Goal: Information Seeking & Learning: Learn about a topic

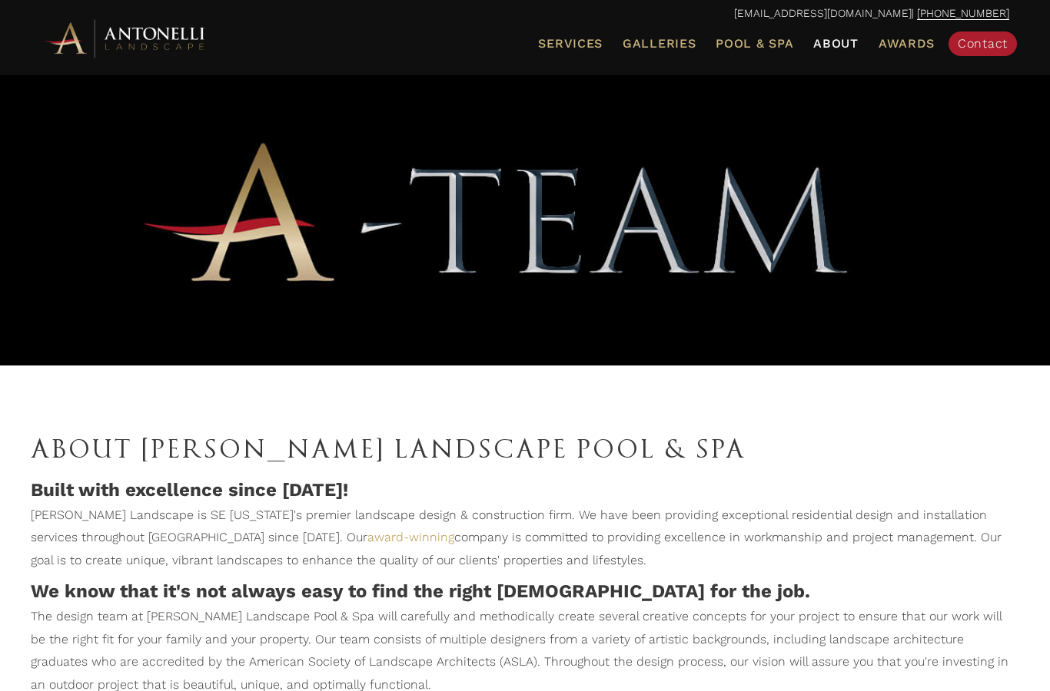
click at [678, 45] on span "Galleries" at bounding box center [658, 43] width 73 height 15
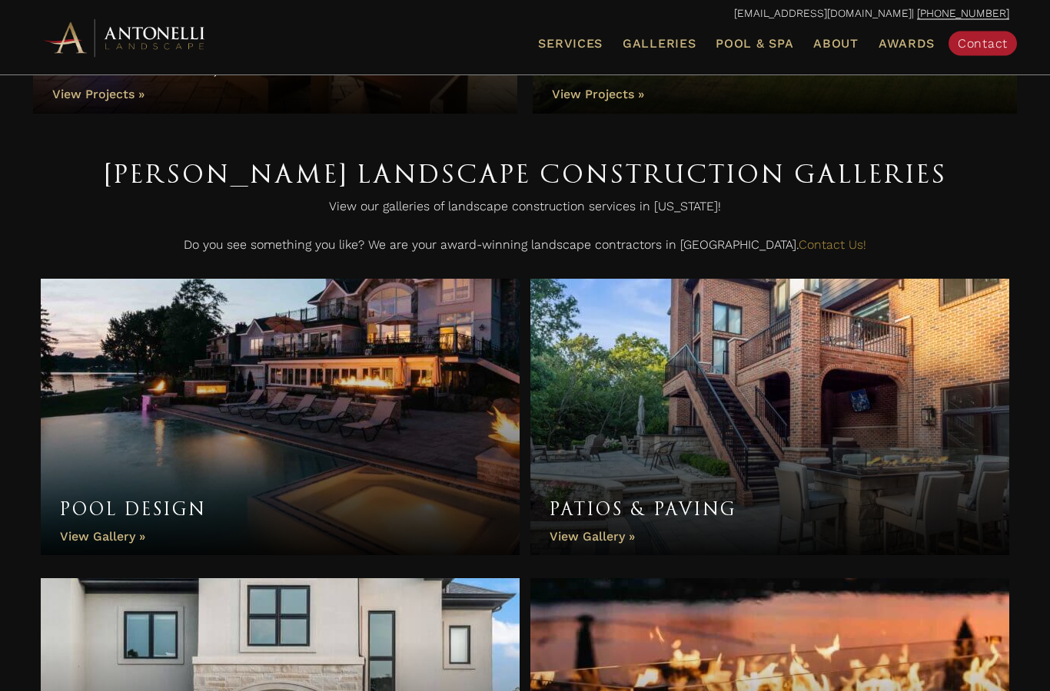
scroll to position [298, 0]
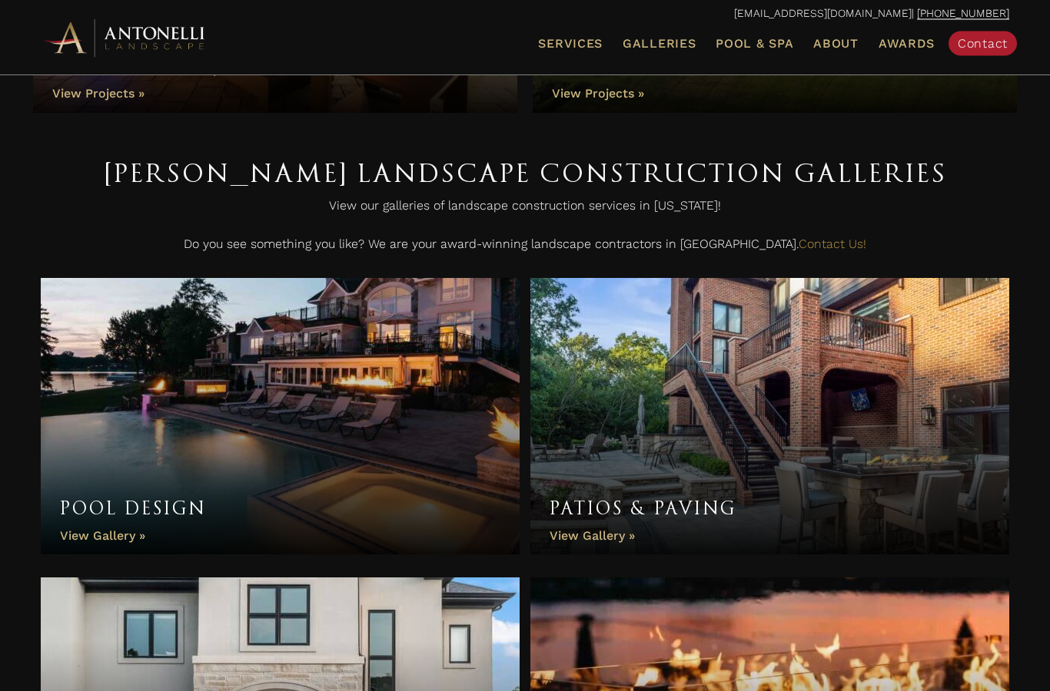
click at [473, 492] on link "Pool Design" at bounding box center [280, 417] width 479 height 277
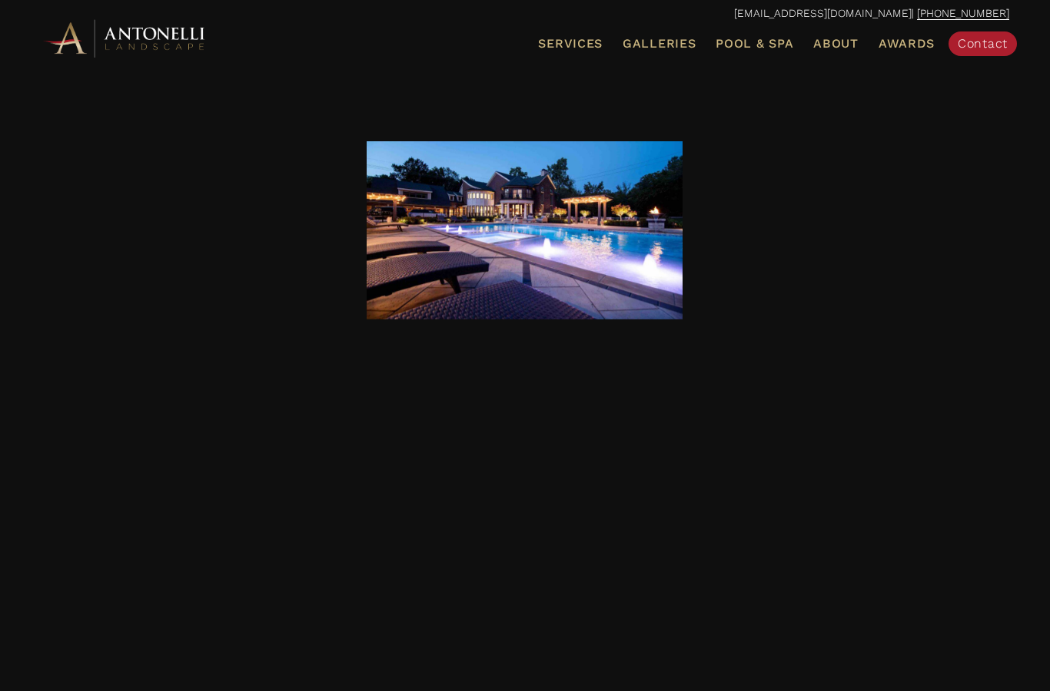
scroll to position [1892, 0]
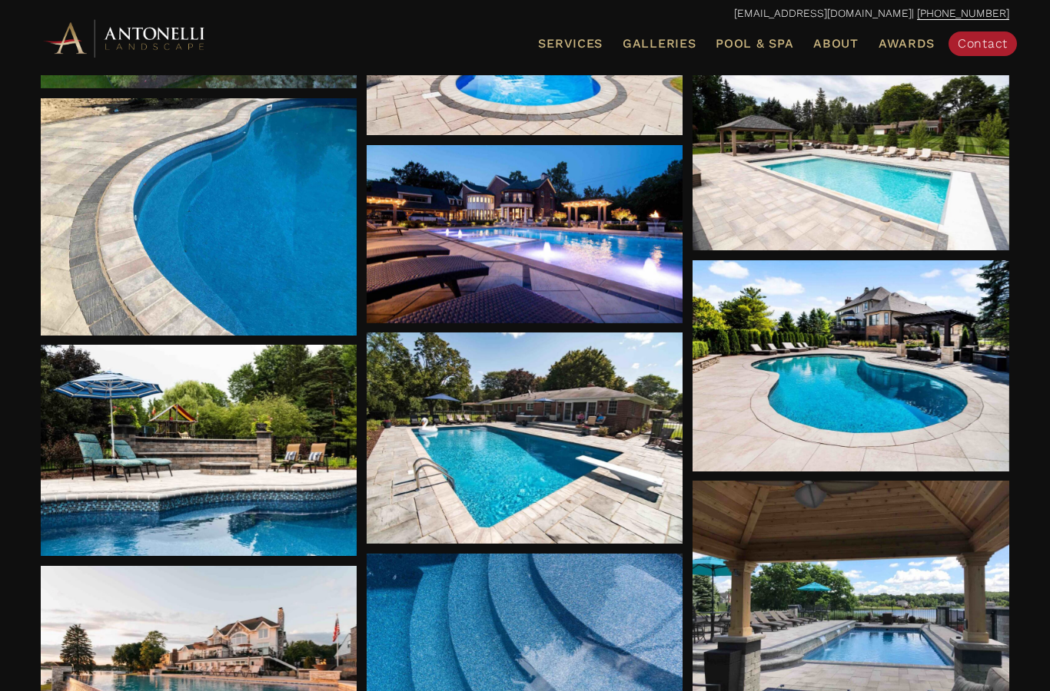
click at [612, 458] on div at bounding box center [524, 438] width 317 height 211
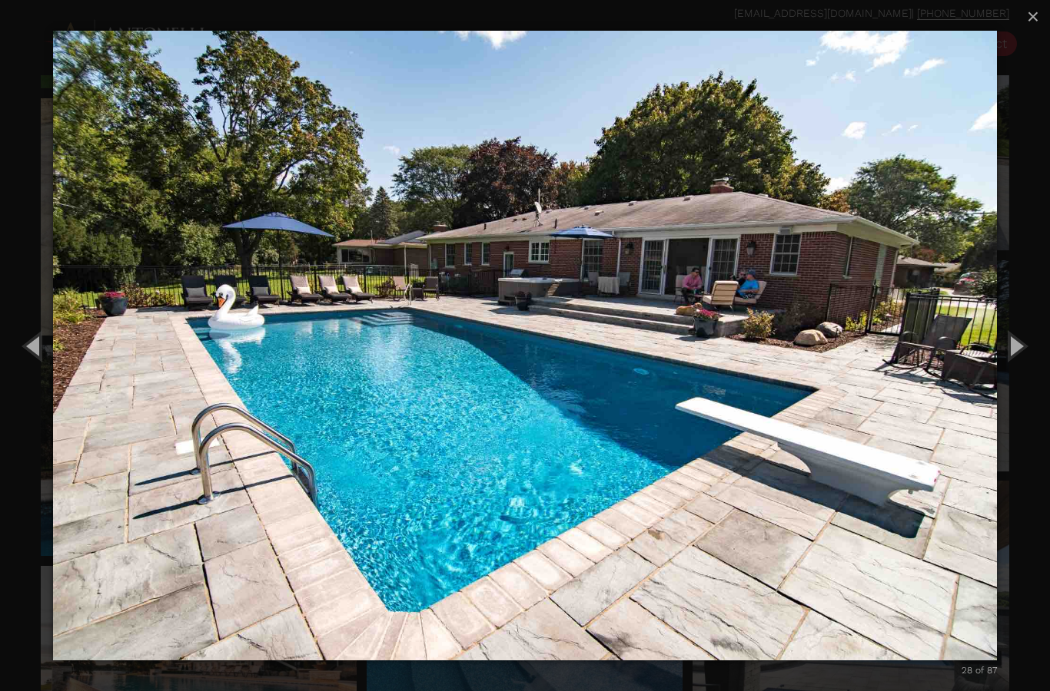
click at [28, 346] on button "Previous (Left arrow key)" at bounding box center [34, 345] width 69 height 85
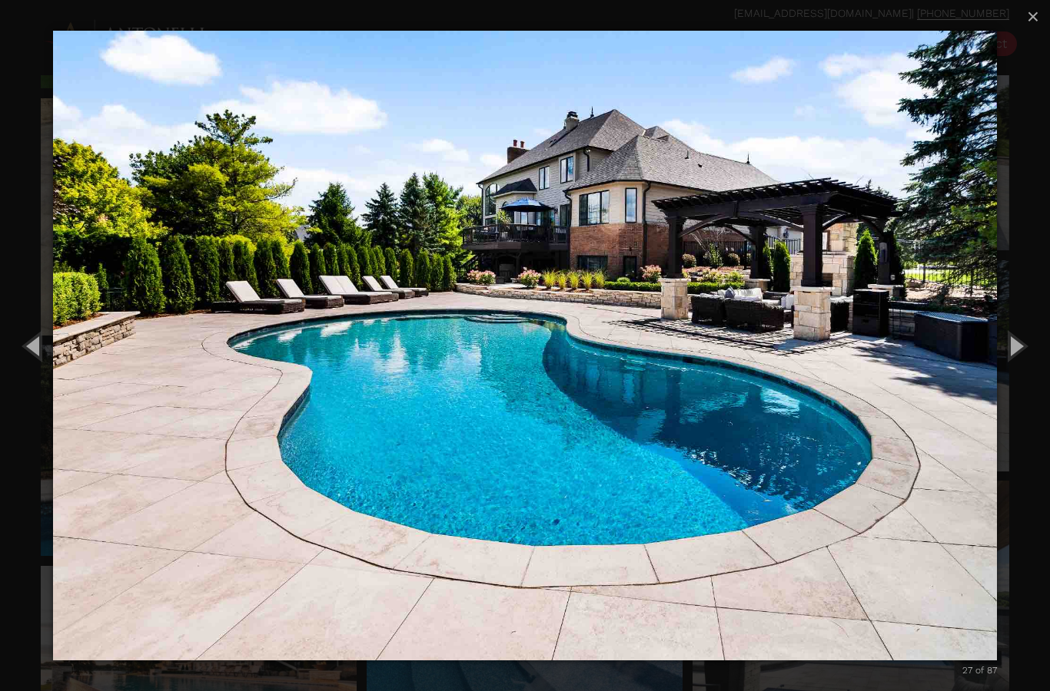
click at [32, 348] on button "Previous (Left arrow key)" at bounding box center [34, 345] width 69 height 85
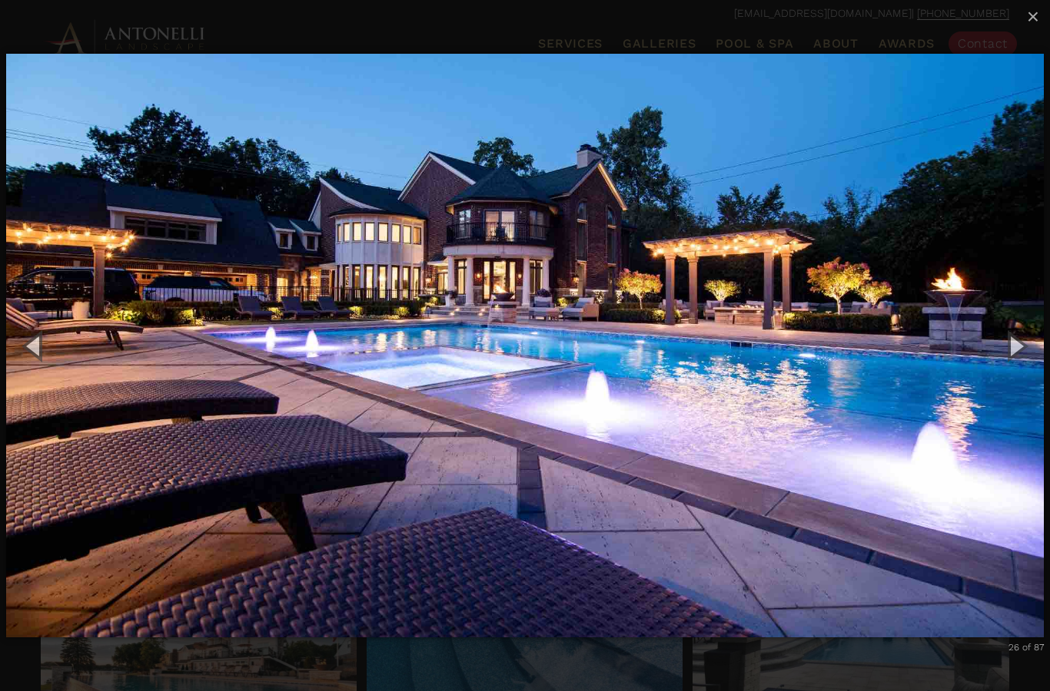
click at [32, 350] on button "Previous (Left arrow key)" at bounding box center [34, 345] width 69 height 85
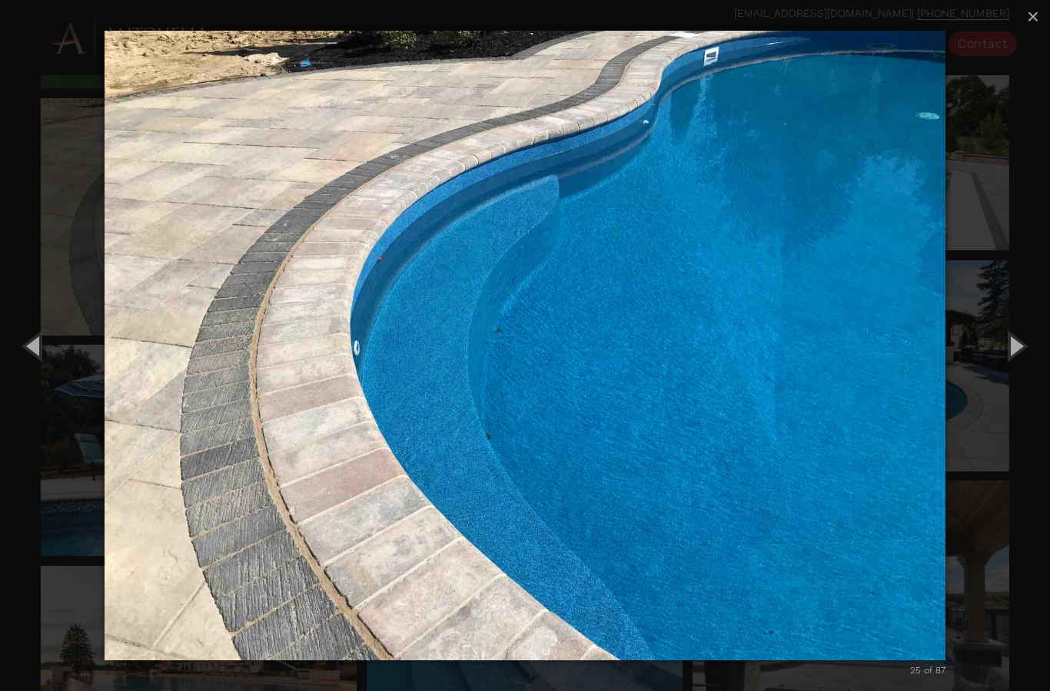
click at [35, 350] on button "Previous (Left arrow key)" at bounding box center [34, 345] width 69 height 85
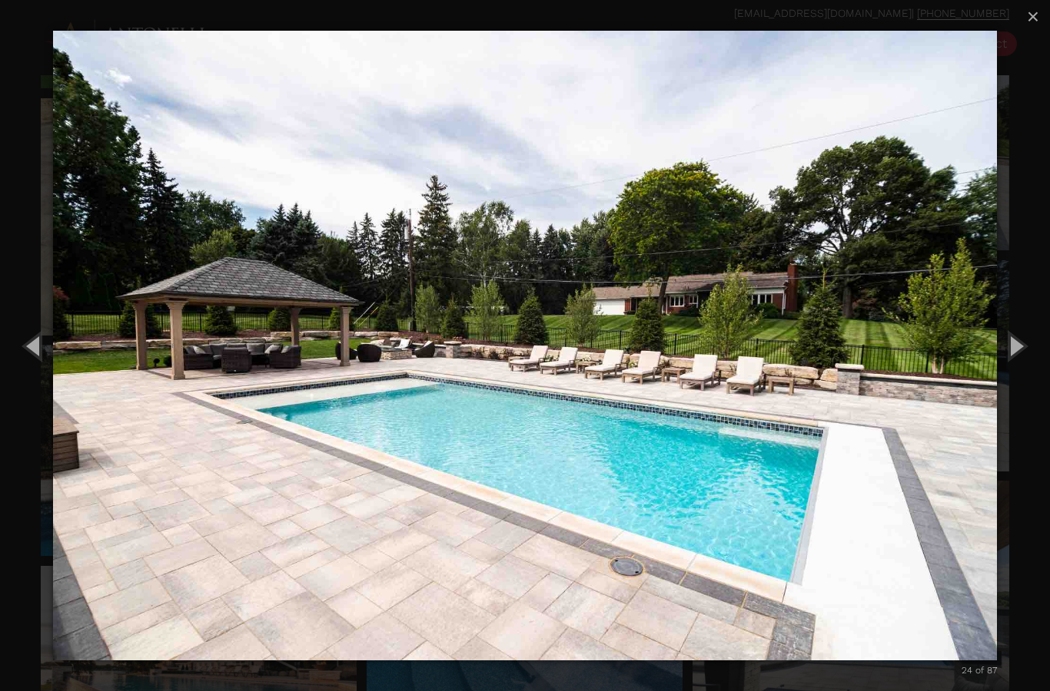
click at [35, 351] on button "Previous (Left arrow key)" at bounding box center [34, 345] width 69 height 85
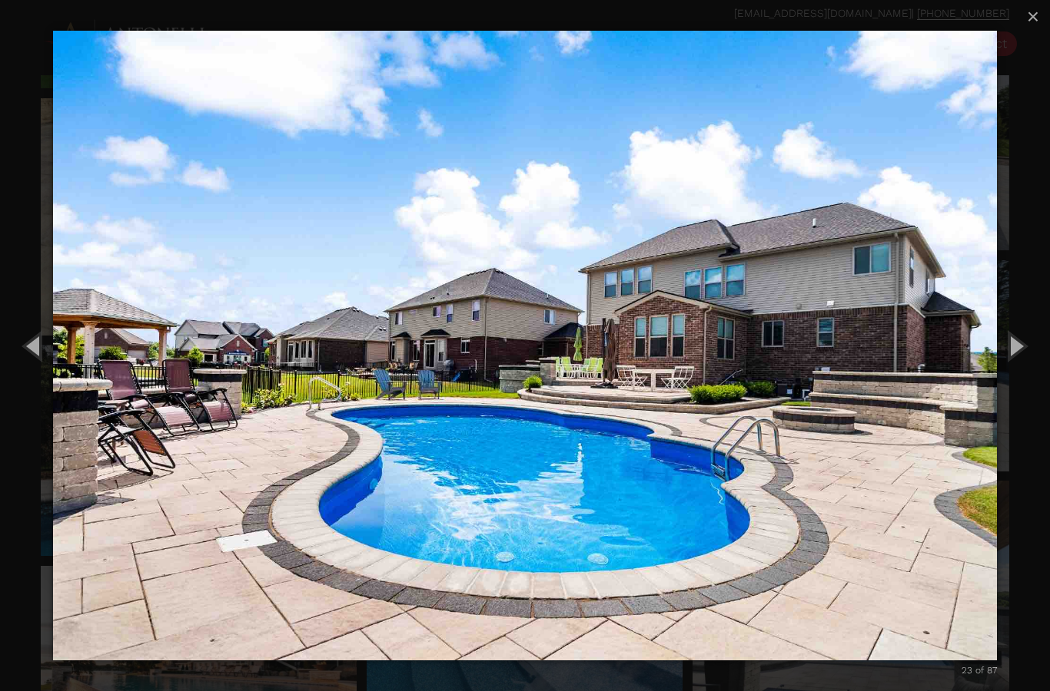
click at [36, 348] on button "Previous (Left arrow key)" at bounding box center [34, 345] width 69 height 85
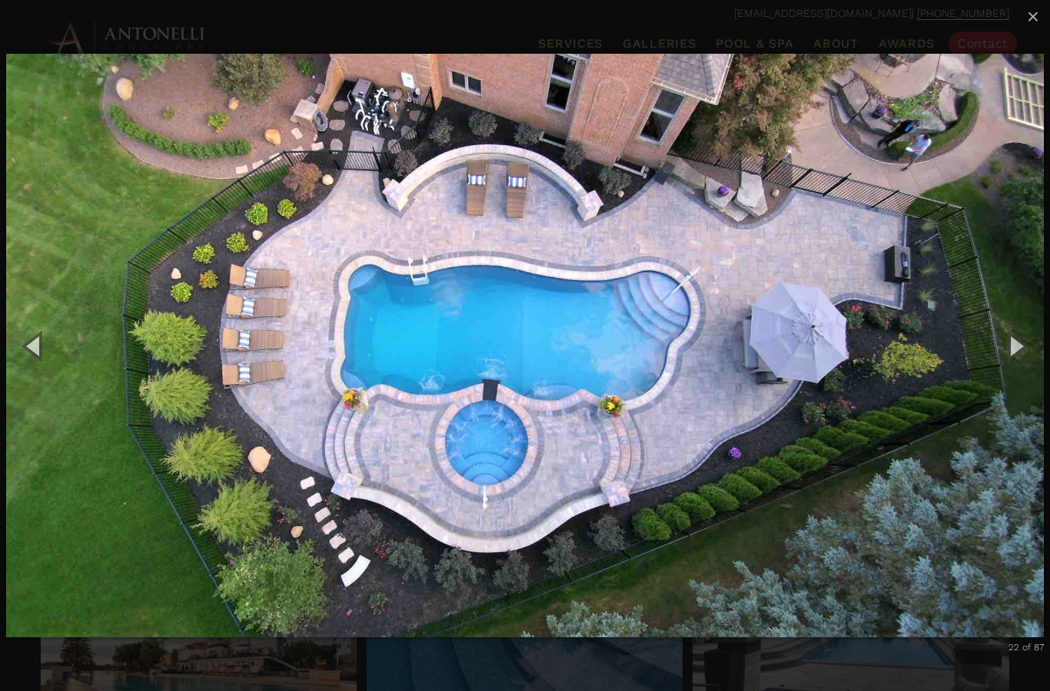
click at [38, 348] on button "Previous (Left arrow key)" at bounding box center [34, 345] width 69 height 85
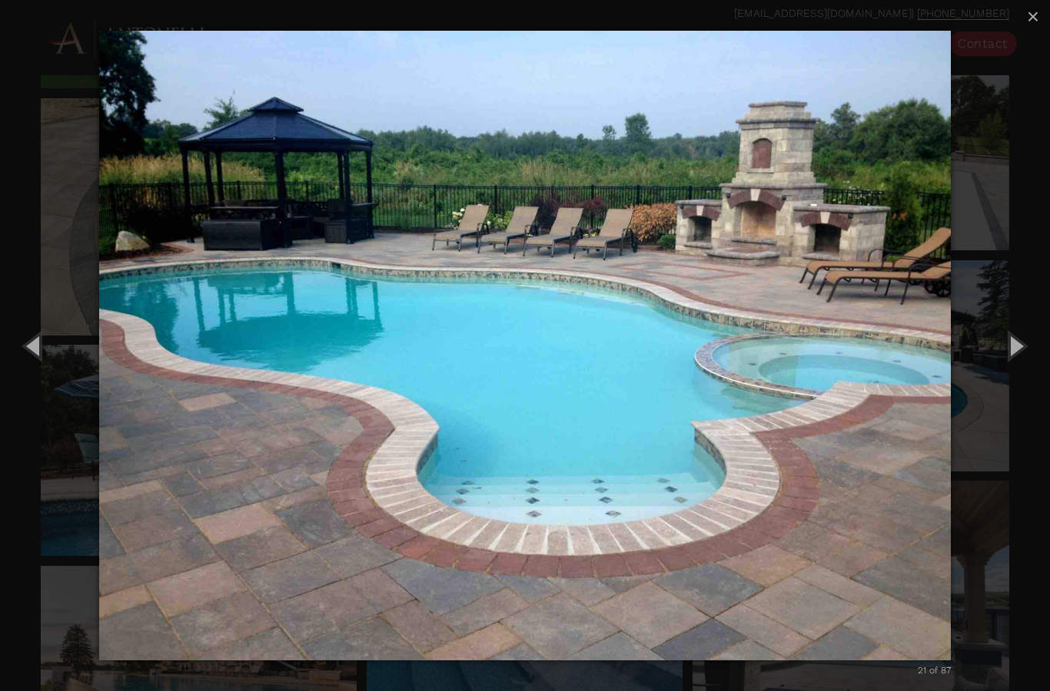
click at [38, 348] on button "Previous (Left arrow key)" at bounding box center [34, 345] width 69 height 85
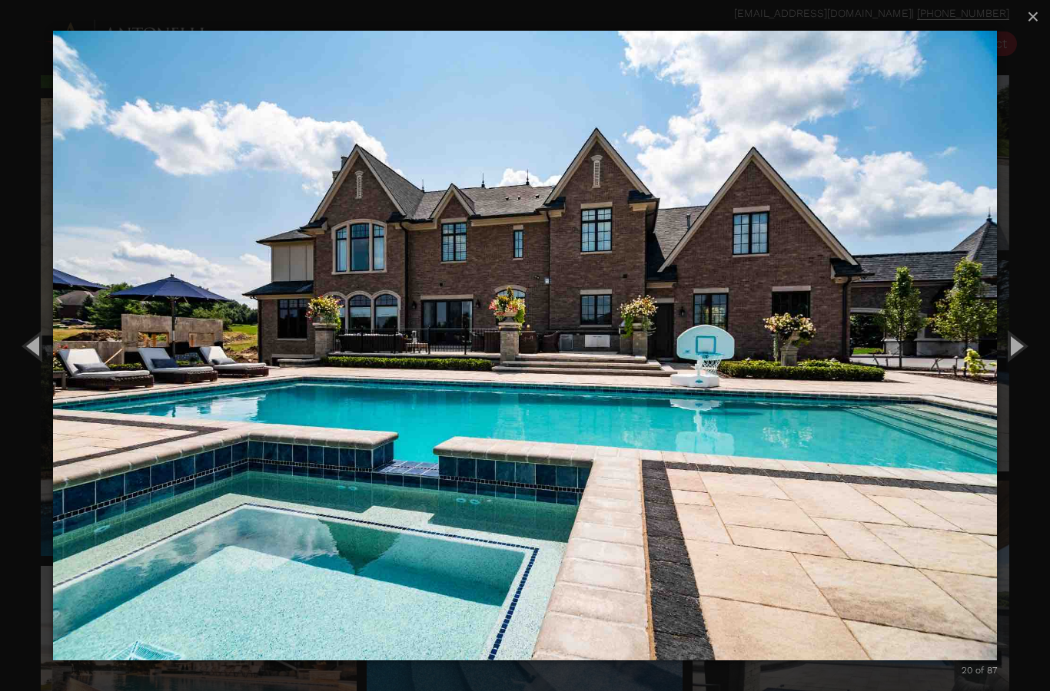
click at [41, 346] on button "Previous (Left arrow key)" at bounding box center [34, 345] width 69 height 85
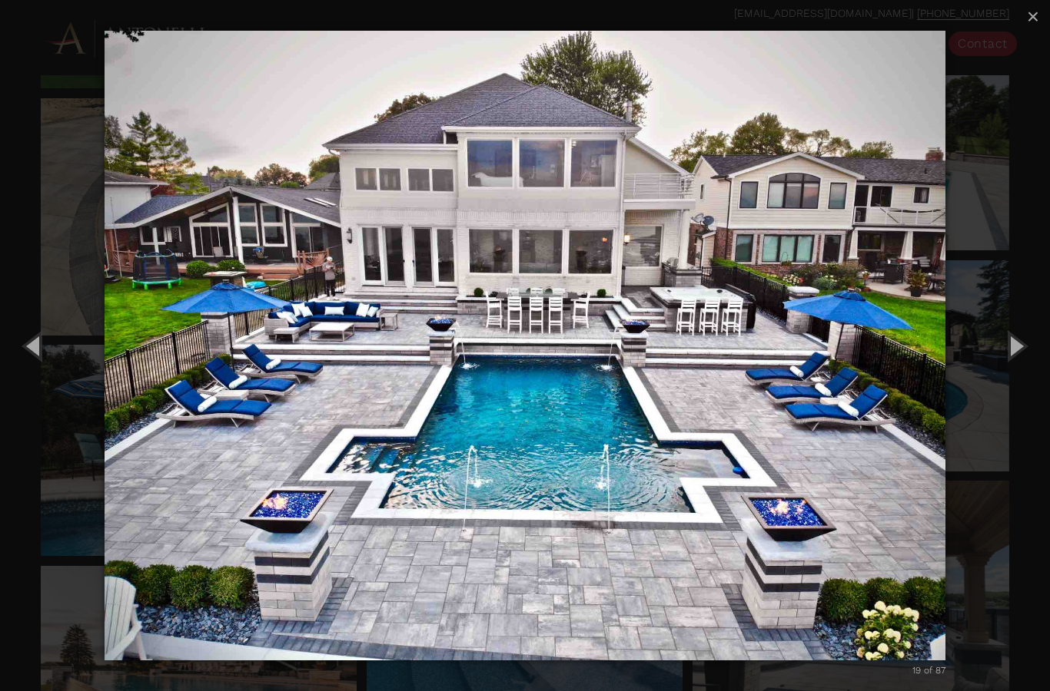
click at [42, 348] on button "Previous (Left arrow key)" at bounding box center [34, 345] width 69 height 85
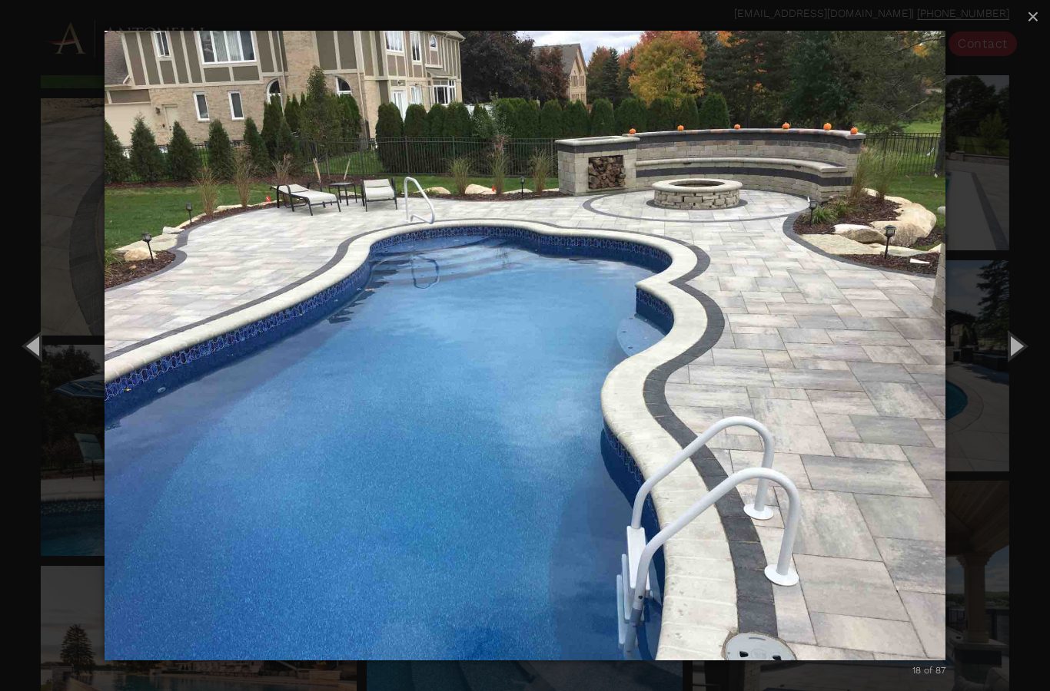
click at [42, 348] on button "Previous (Left arrow key)" at bounding box center [34, 345] width 69 height 85
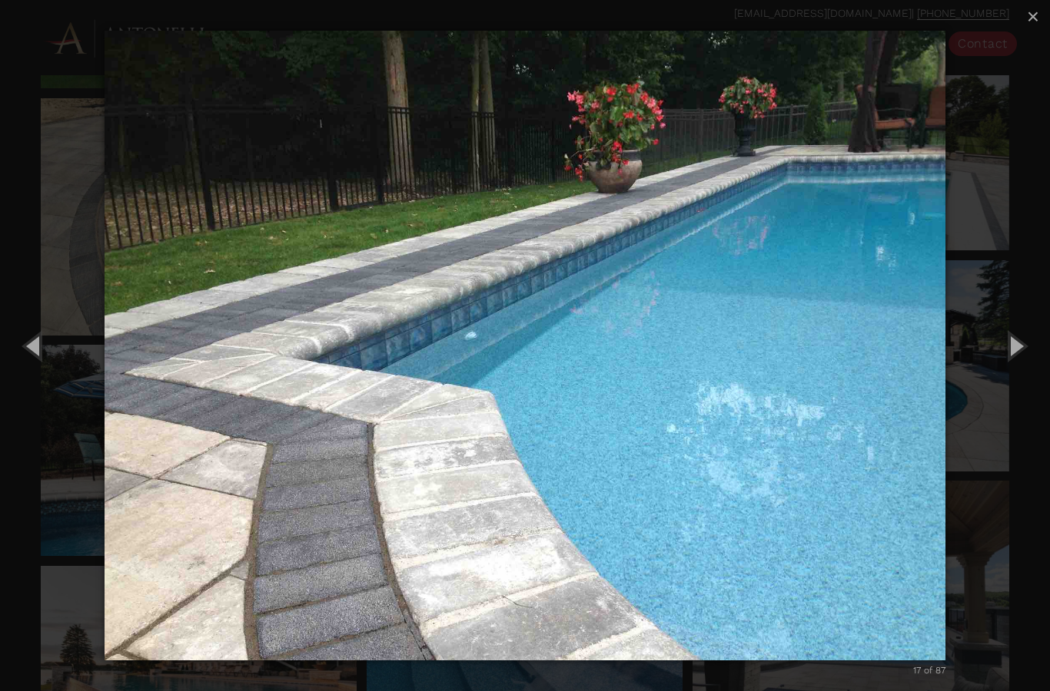
click at [41, 347] on button "Previous (Left arrow key)" at bounding box center [34, 345] width 69 height 85
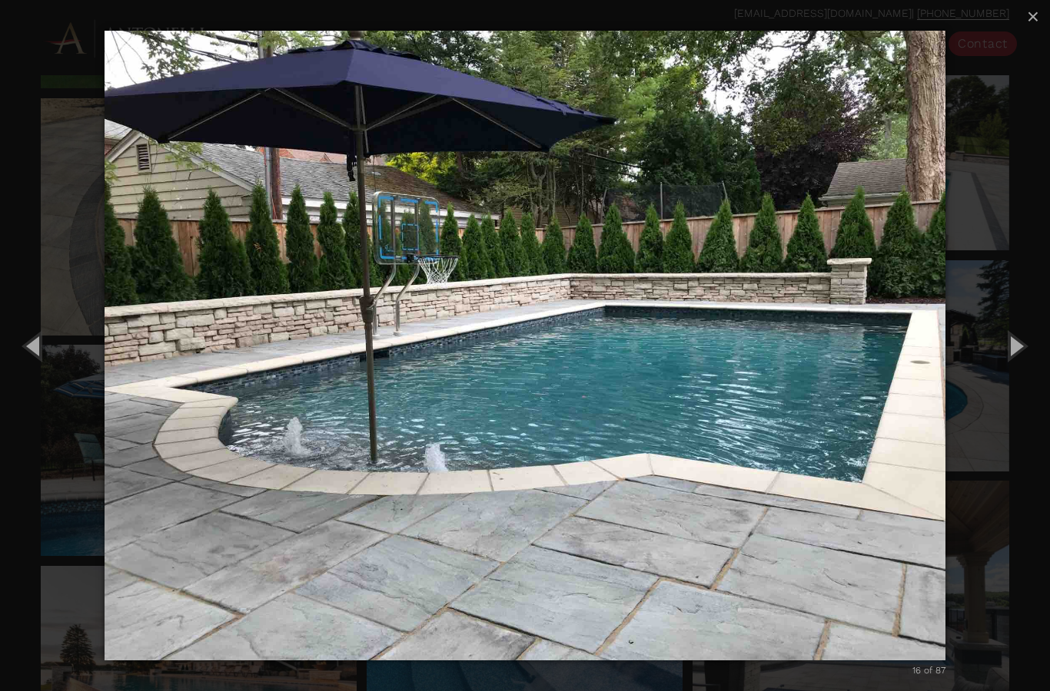
click at [41, 348] on button "Previous (Left arrow key)" at bounding box center [34, 345] width 69 height 85
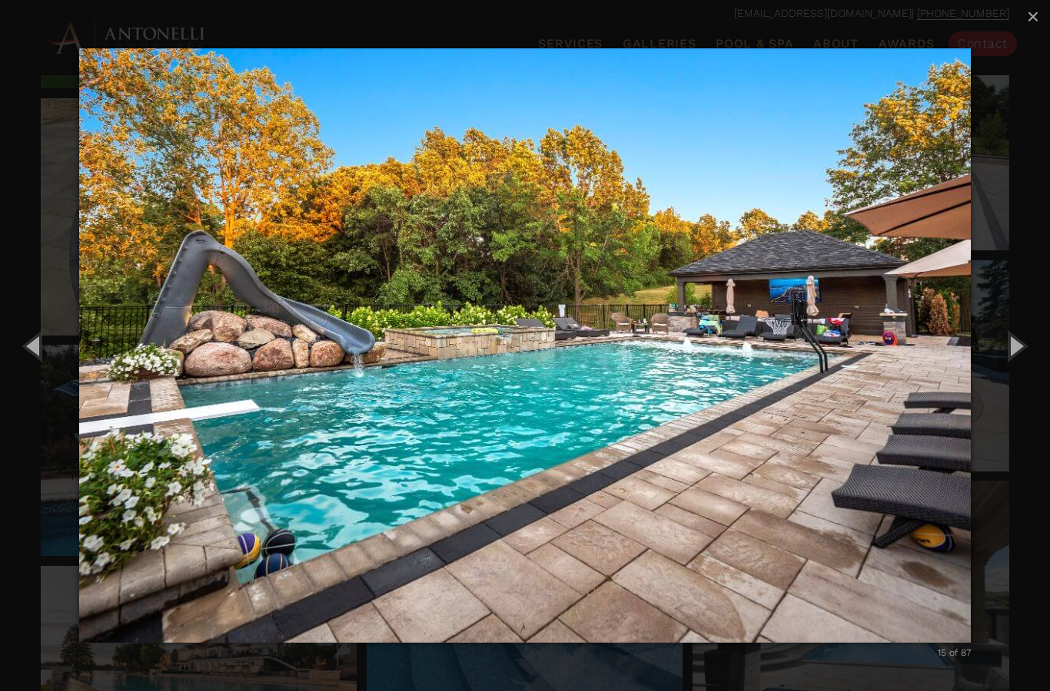
click at [41, 350] on button "Previous (Left arrow key)" at bounding box center [34, 345] width 69 height 85
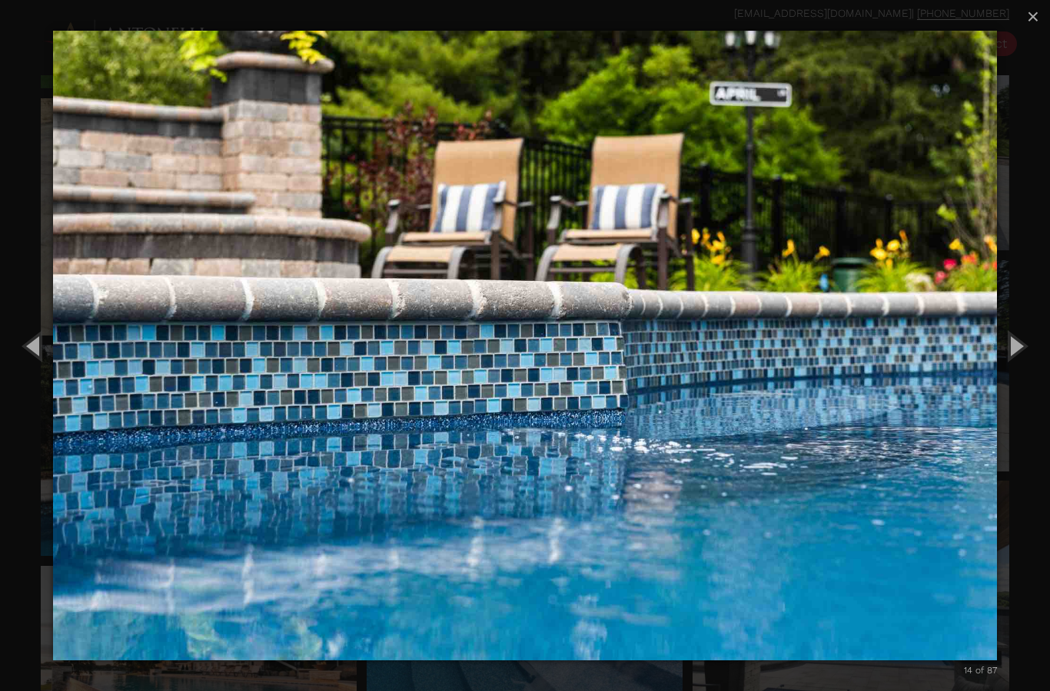
click at [41, 350] on button "Previous (Left arrow key)" at bounding box center [34, 345] width 69 height 85
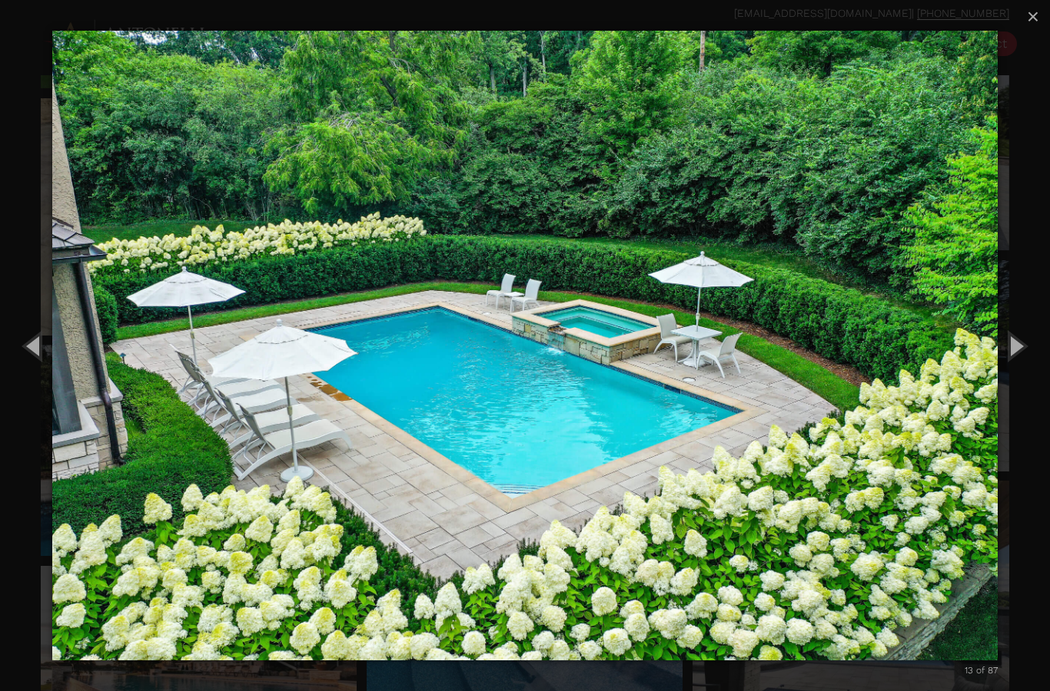
click at [38, 348] on button "Previous (Left arrow key)" at bounding box center [34, 345] width 69 height 85
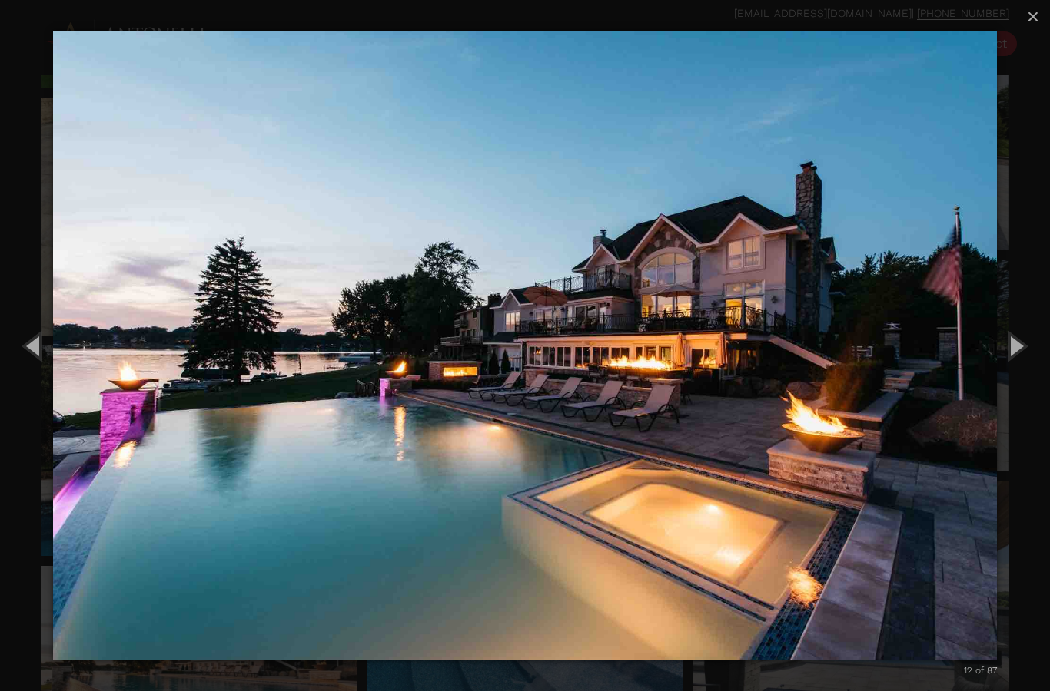
click at [35, 353] on button "Previous (Left arrow key)" at bounding box center [34, 345] width 69 height 85
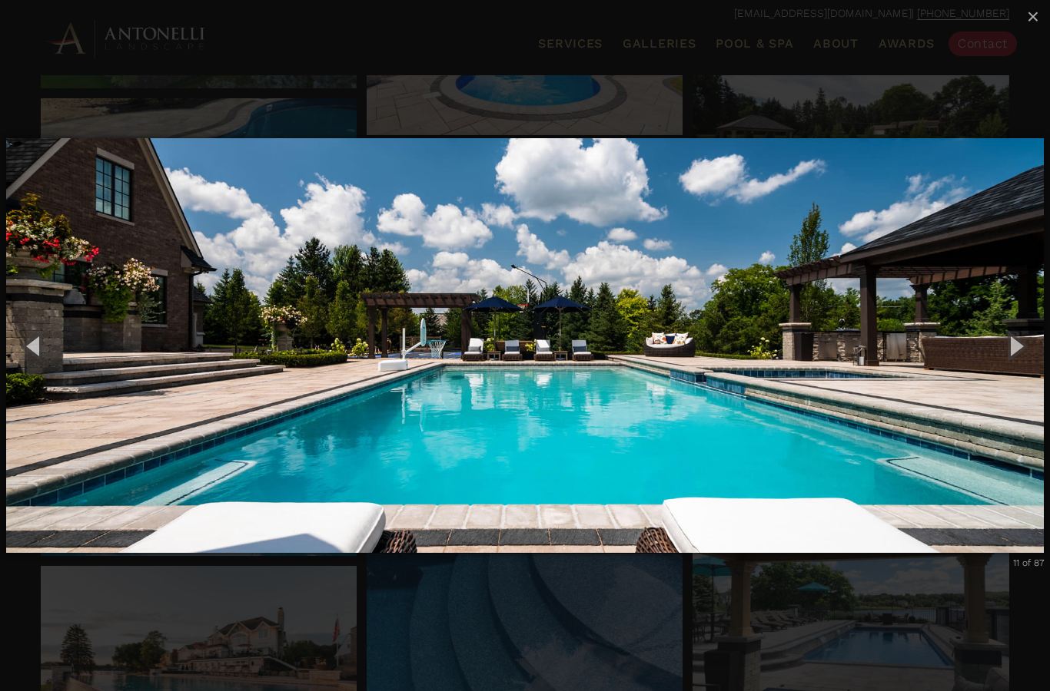
click at [36, 349] on button "Previous (Left arrow key)" at bounding box center [34, 345] width 69 height 85
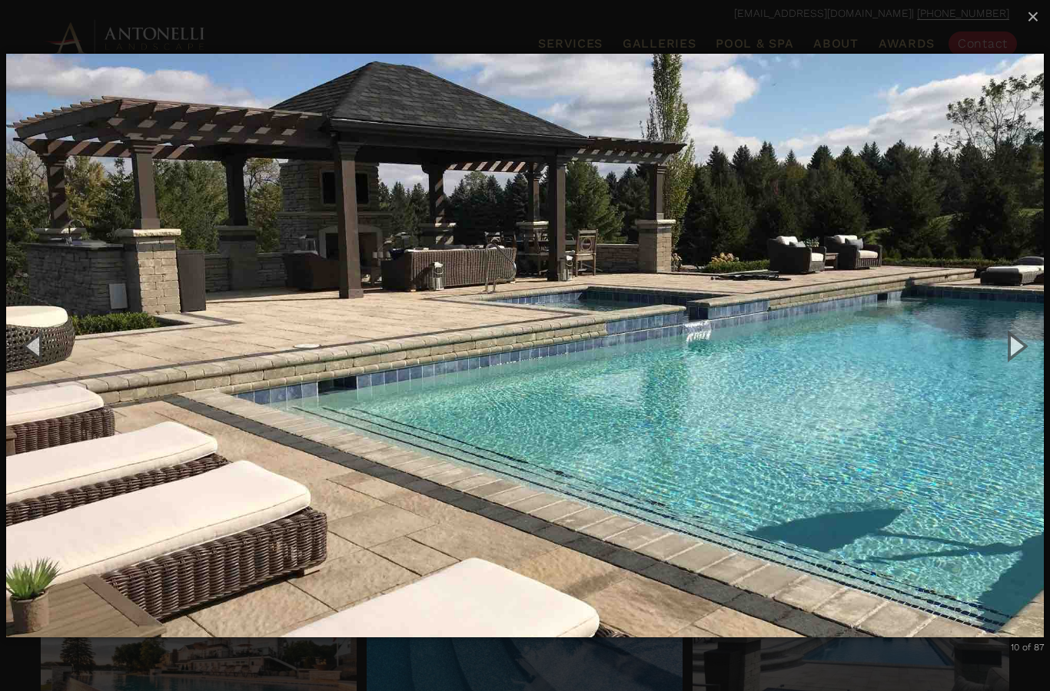
click at [32, 355] on button "Previous (Left arrow key)" at bounding box center [34, 345] width 69 height 85
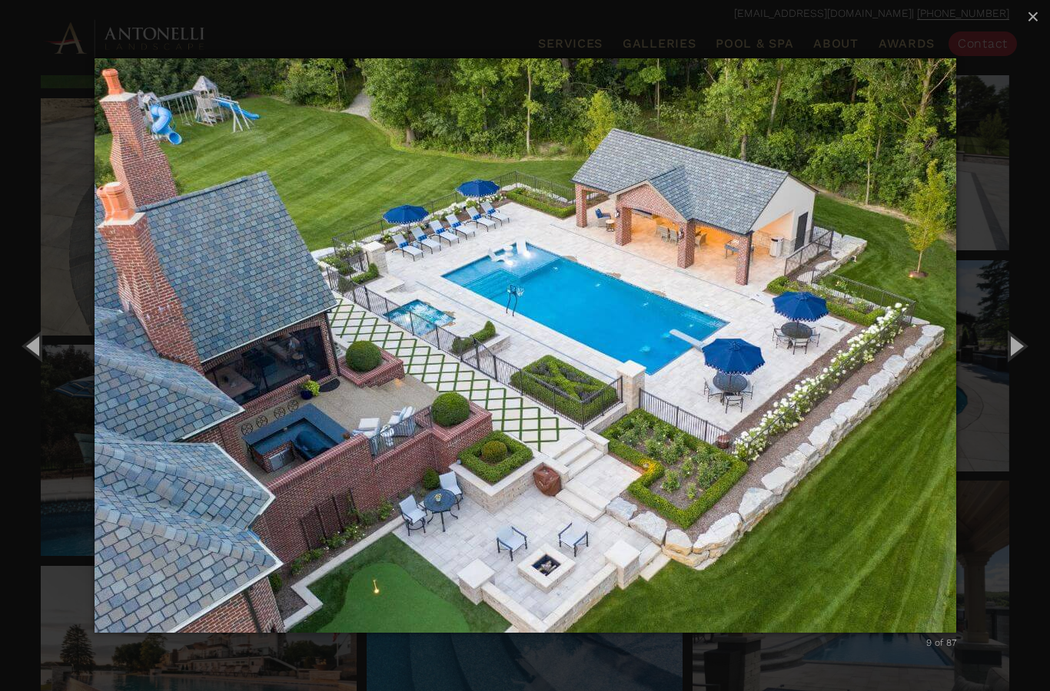
click at [35, 353] on button "Previous (Left arrow key)" at bounding box center [34, 345] width 69 height 85
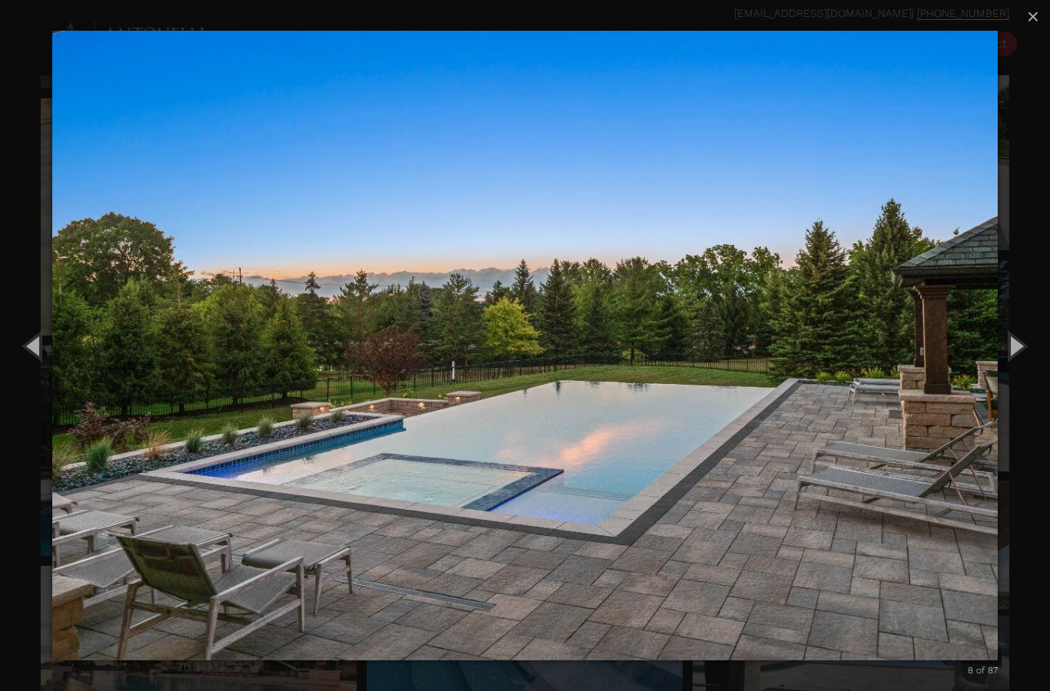
click at [33, 353] on button "Previous (Left arrow key)" at bounding box center [34, 345] width 69 height 85
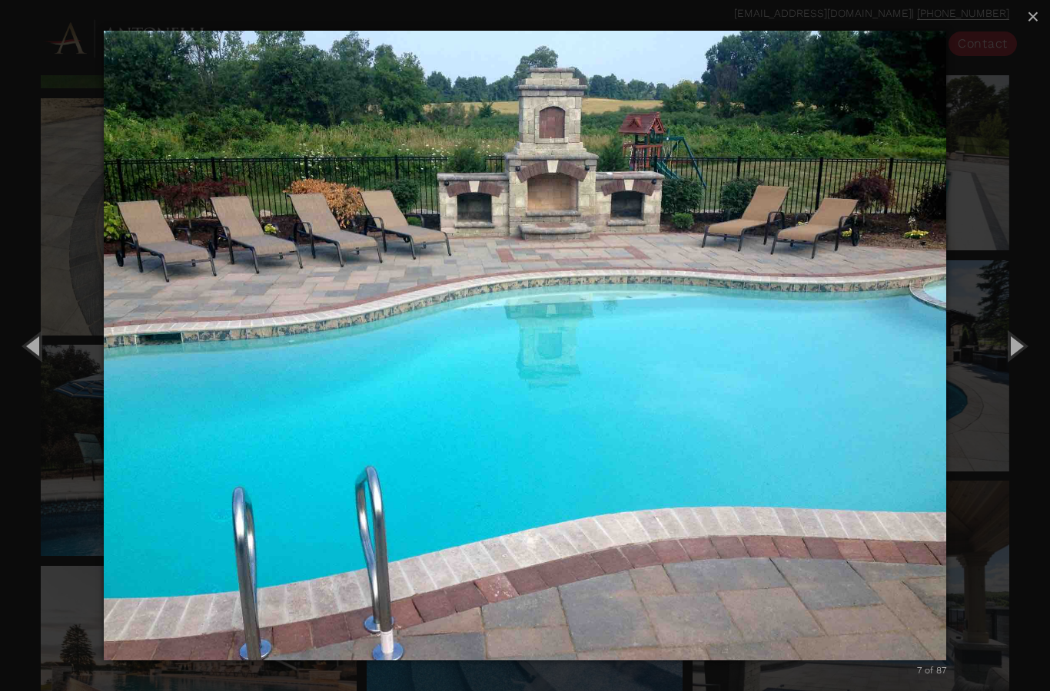
click at [37, 348] on button "Previous (Left arrow key)" at bounding box center [34, 345] width 69 height 85
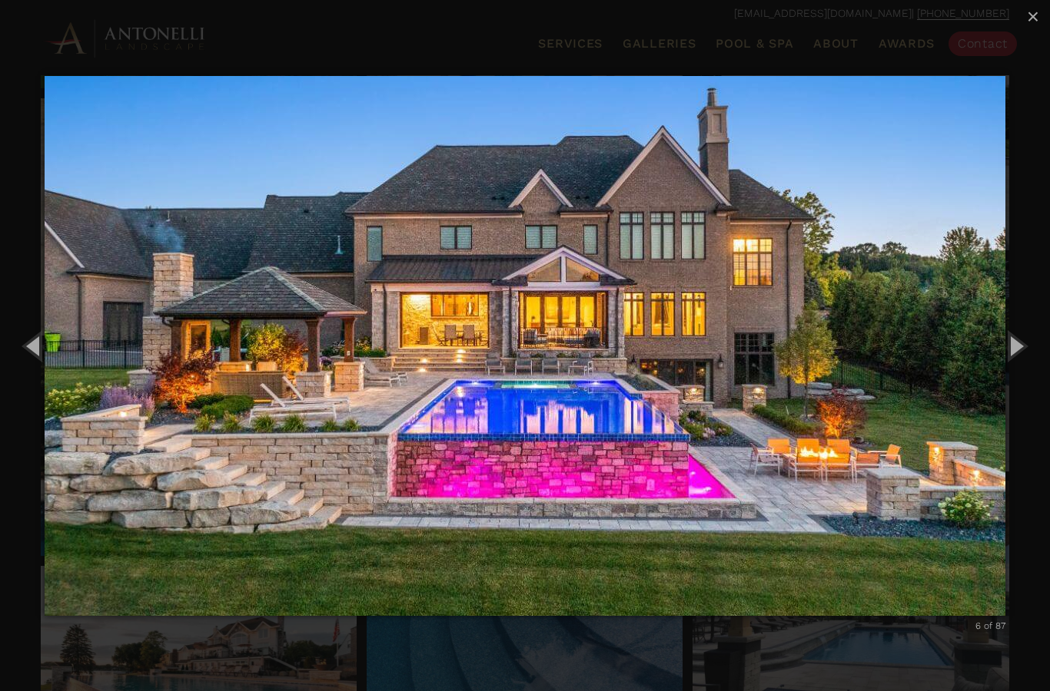
click at [35, 350] on button "Previous (Left arrow key)" at bounding box center [34, 345] width 69 height 85
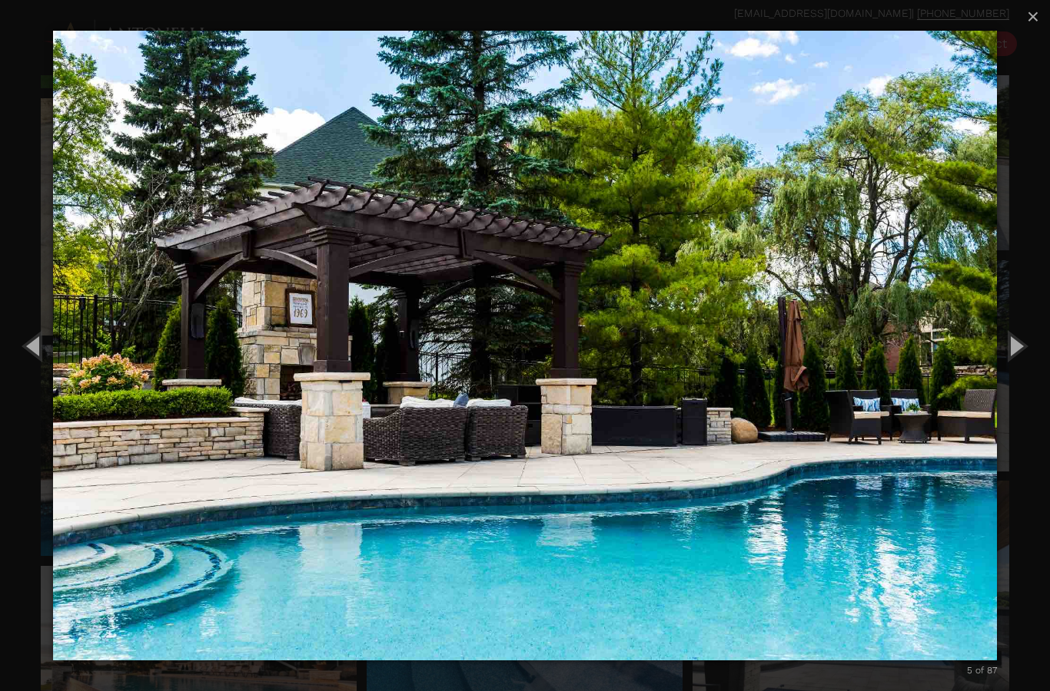
click at [35, 353] on button "Previous (Left arrow key)" at bounding box center [34, 345] width 69 height 85
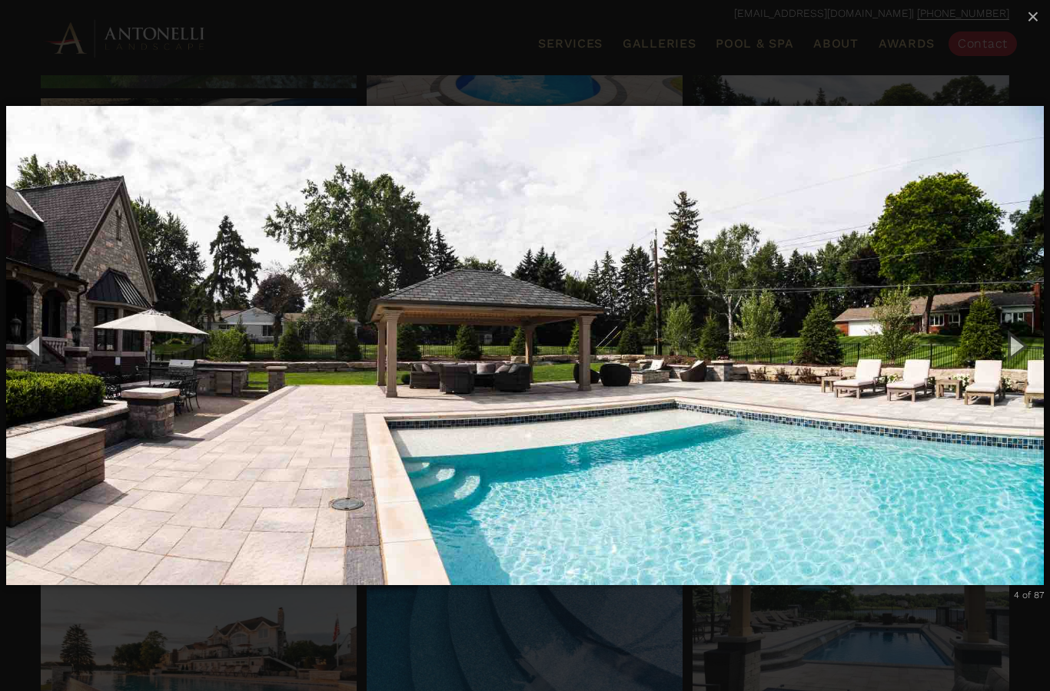
click at [41, 347] on button "Previous (Left arrow key)" at bounding box center [34, 345] width 69 height 85
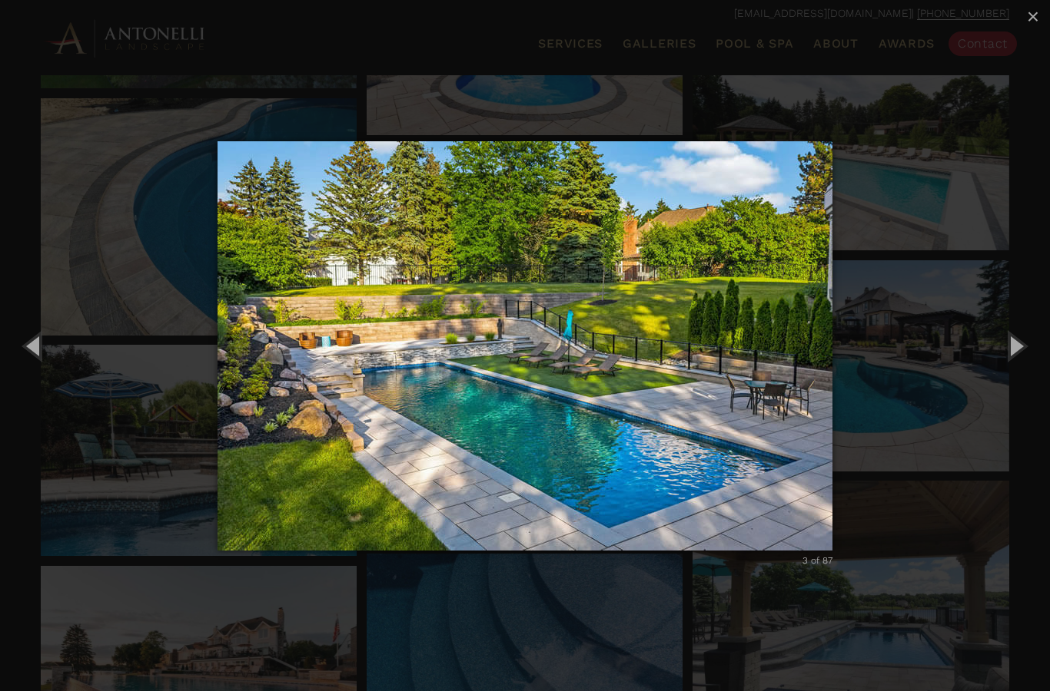
click at [40, 348] on button "Previous (Left arrow key)" at bounding box center [34, 345] width 69 height 85
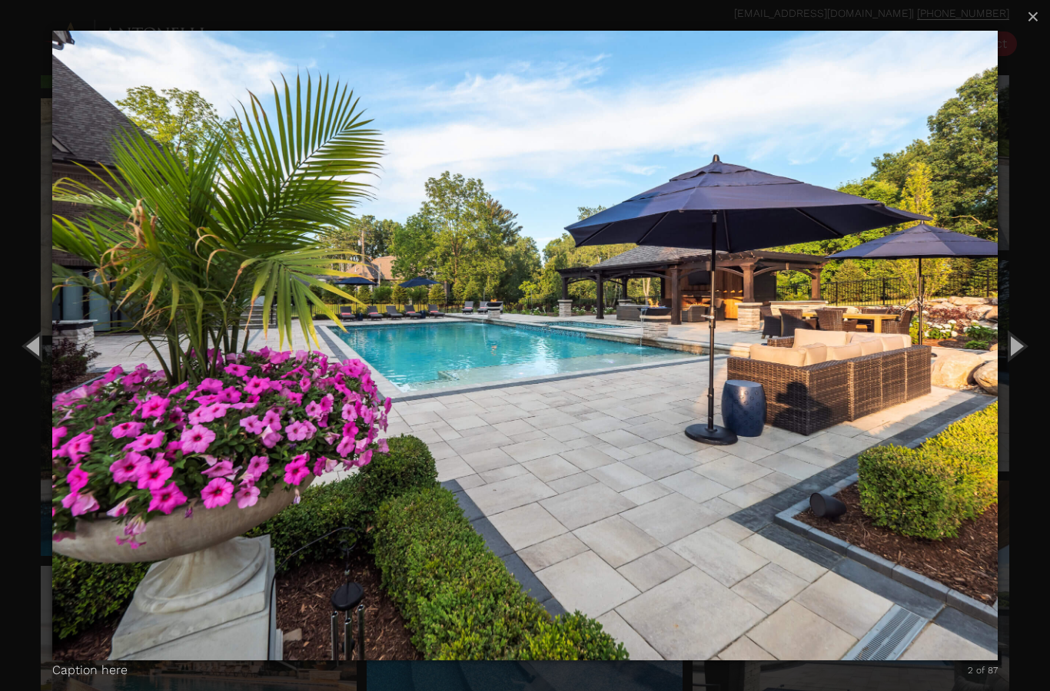
click at [41, 347] on button "Previous (Left arrow key)" at bounding box center [34, 345] width 69 height 85
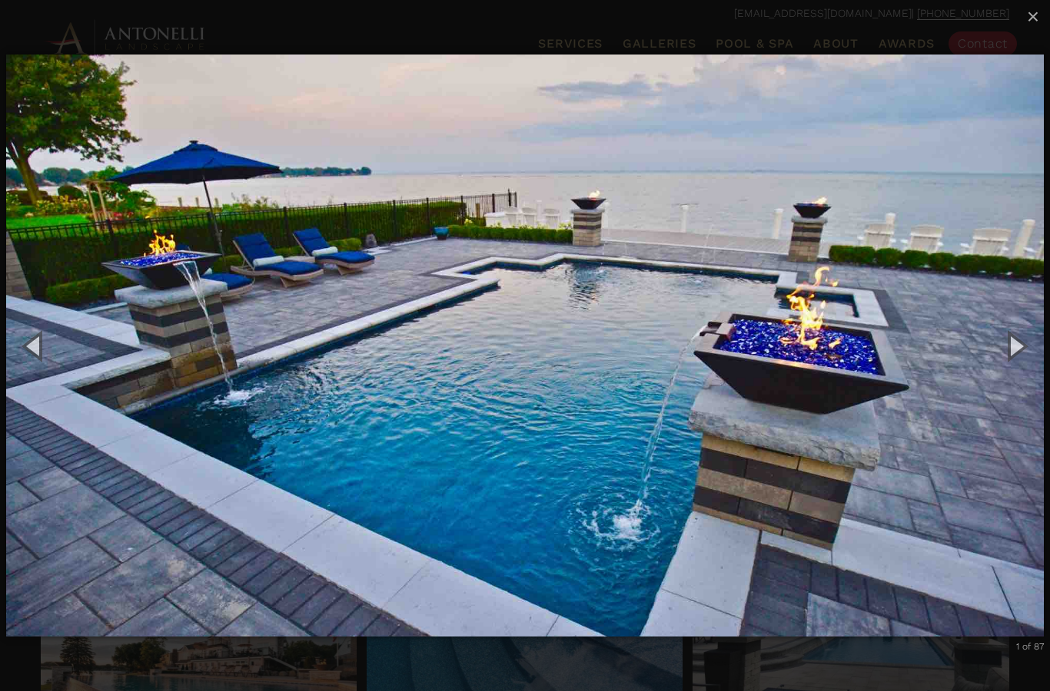
click at [41, 345] on button "Previous (Left arrow key)" at bounding box center [34, 345] width 69 height 85
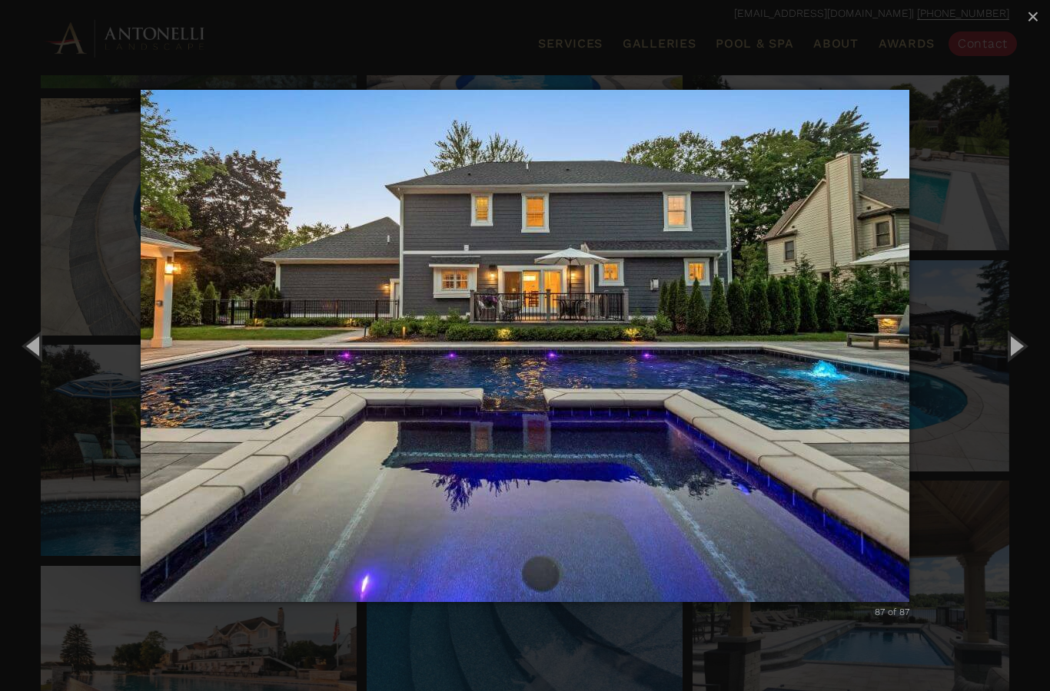
click at [38, 347] on button "Previous (Left arrow key)" at bounding box center [34, 345] width 69 height 85
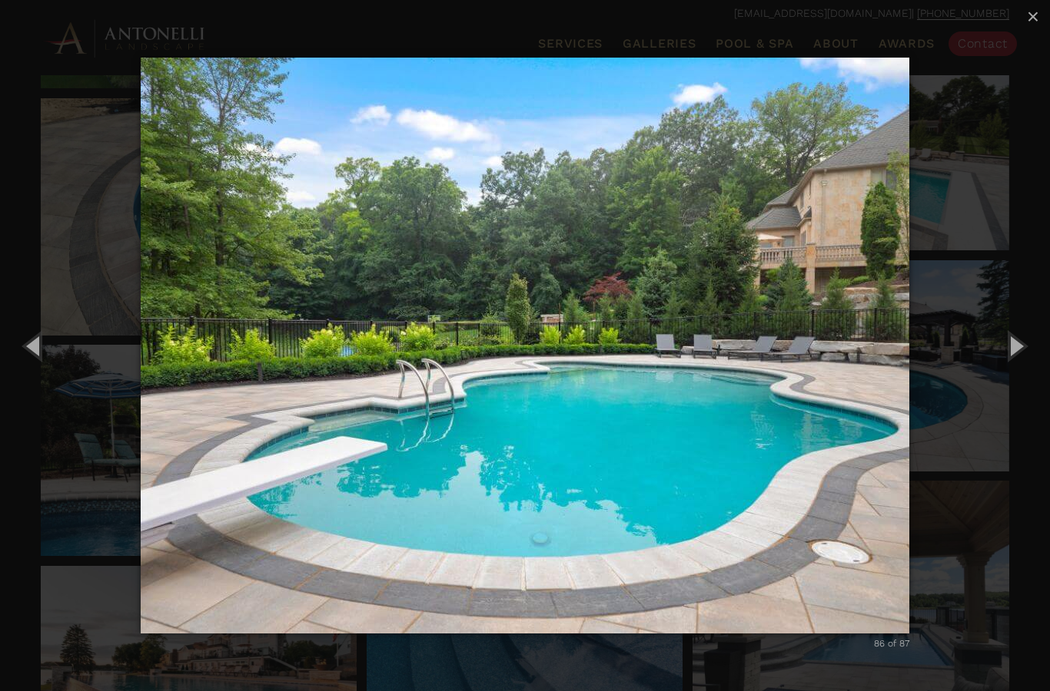
click at [39, 348] on button "Previous (Left arrow key)" at bounding box center [34, 345] width 69 height 85
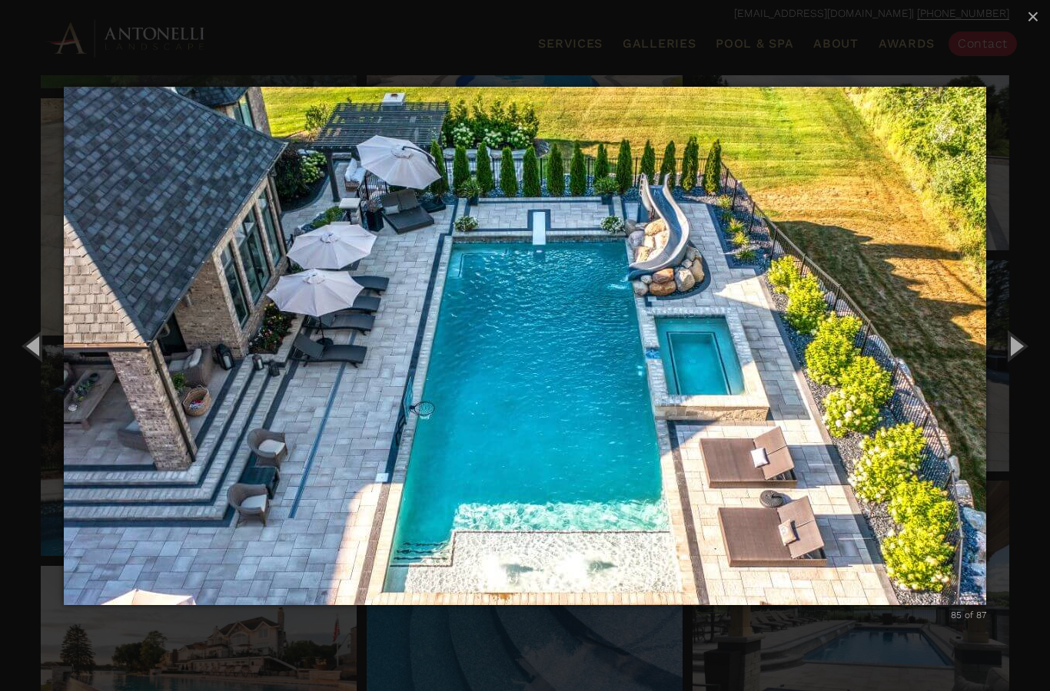
click at [40, 343] on button "Previous (Left arrow key)" at bounding box center [34, 345] width 69 height 85
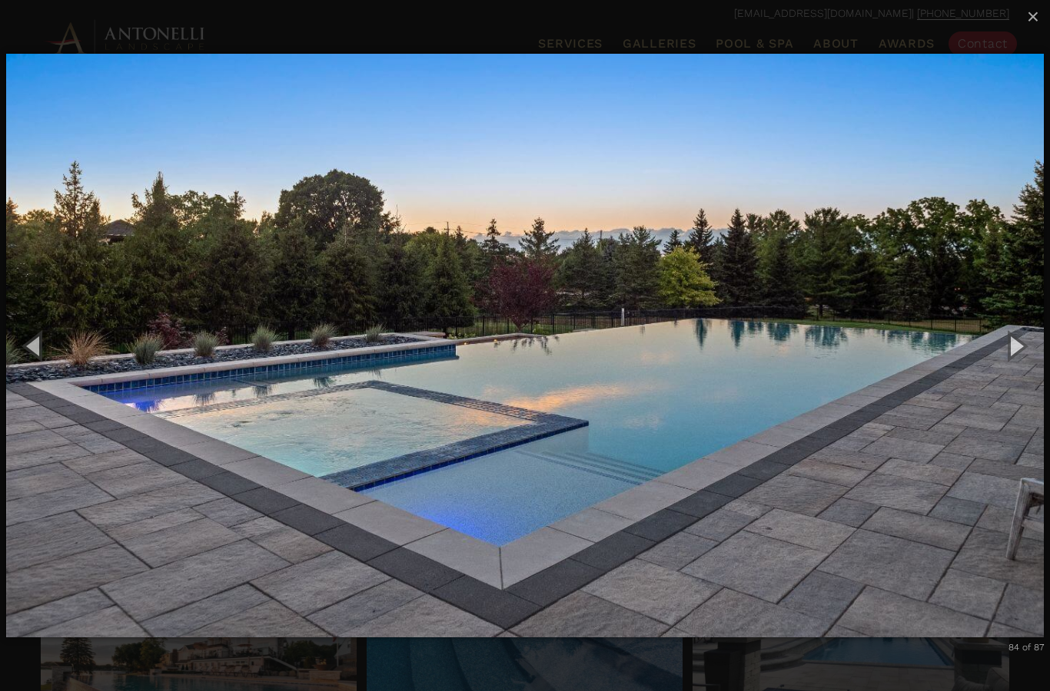
click at [35, 343] on button "Previous (Left arrow key)" at bounding box center [34, 345] width 69 height 85
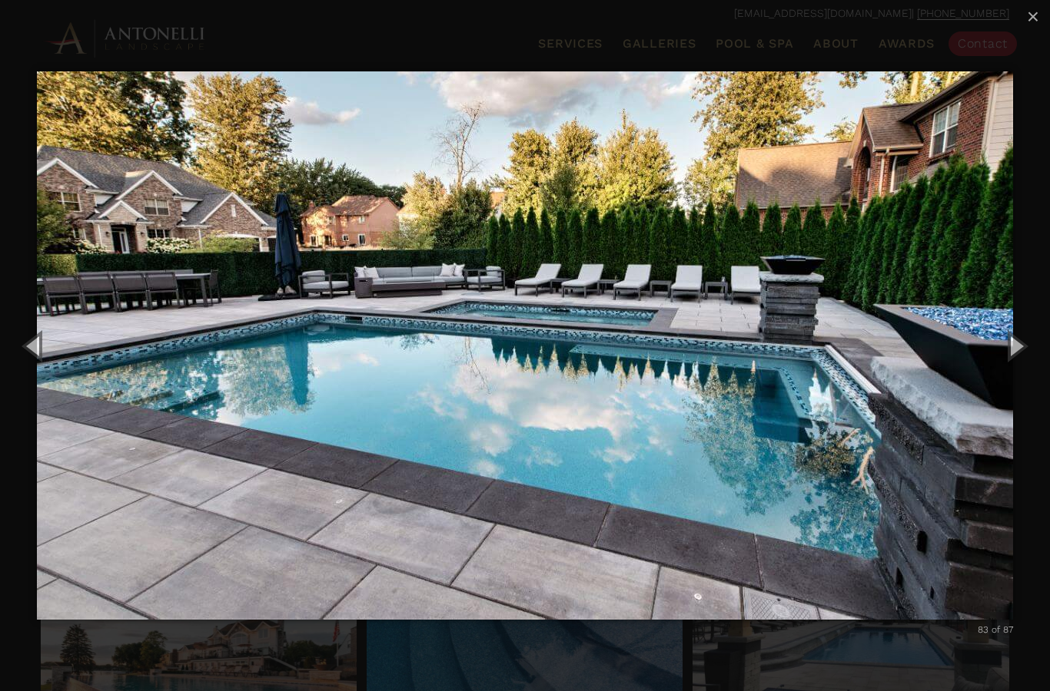
click at [38, 343] on button "Previous (Left arrow key)" at bounding box center [34, 345] width 69 height 85
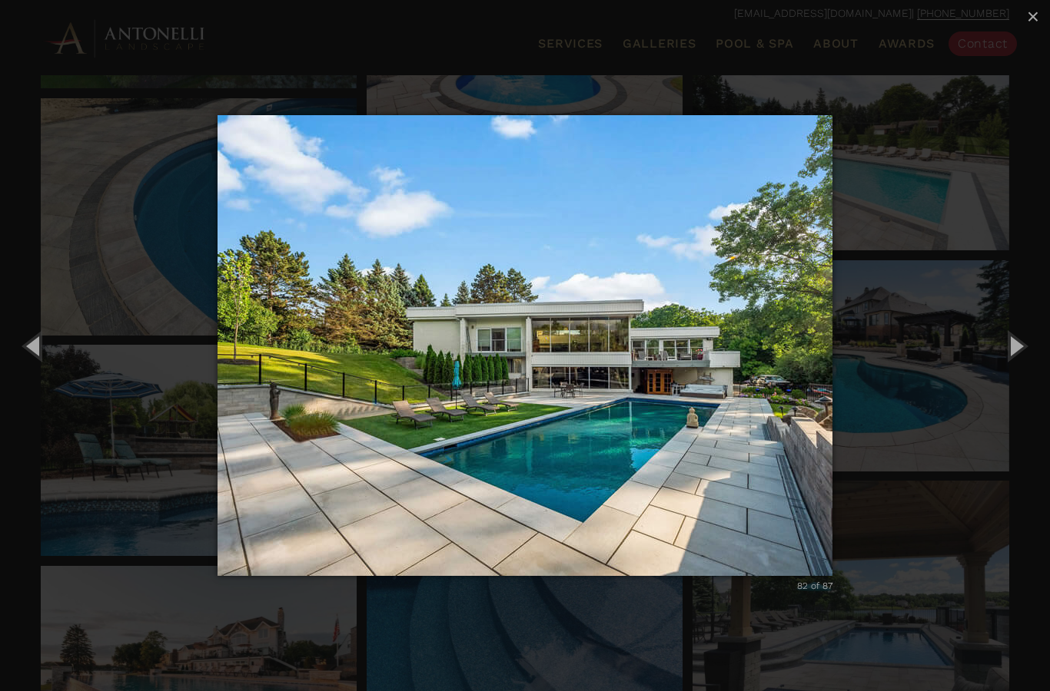
click at [35, 335] on button "Previous (Left arrow key)" at bounding box center [34, 345] width 69 height 85
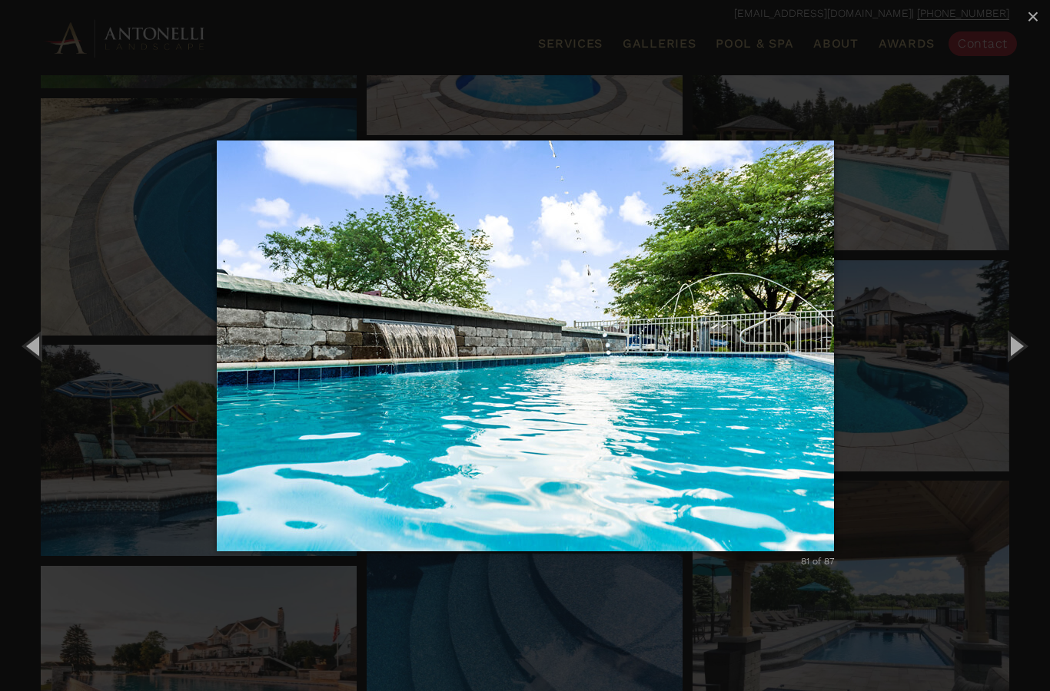
click at [1020, 337] on button "Next (Right arrow key)" at bounding box center [1014, 345] width 69 height 85
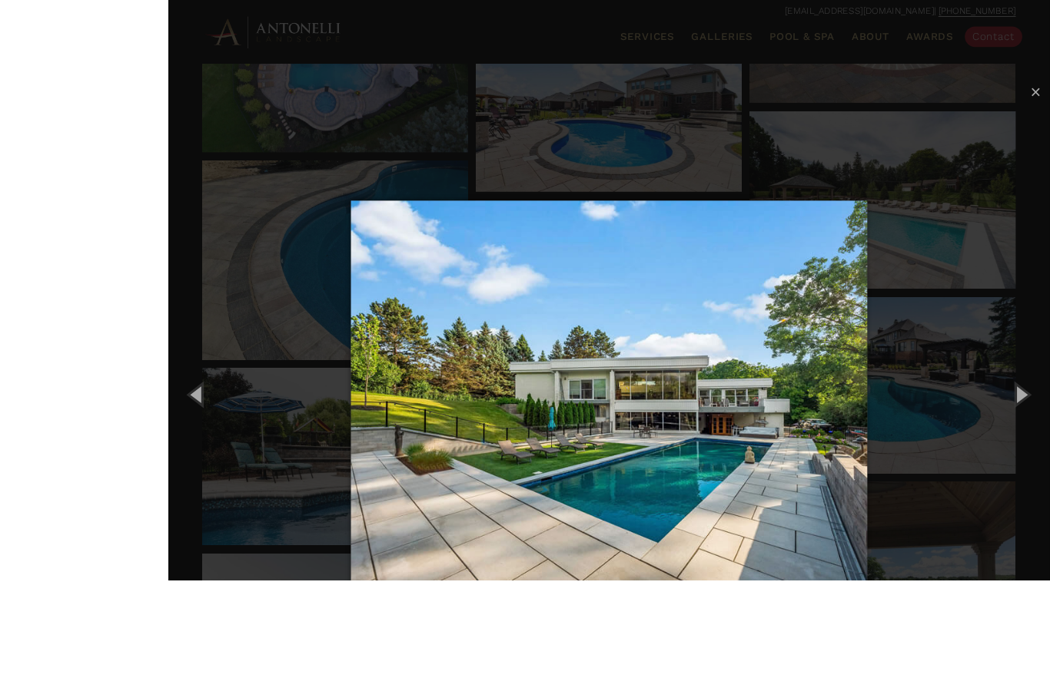
scroll to position [1878, 0]
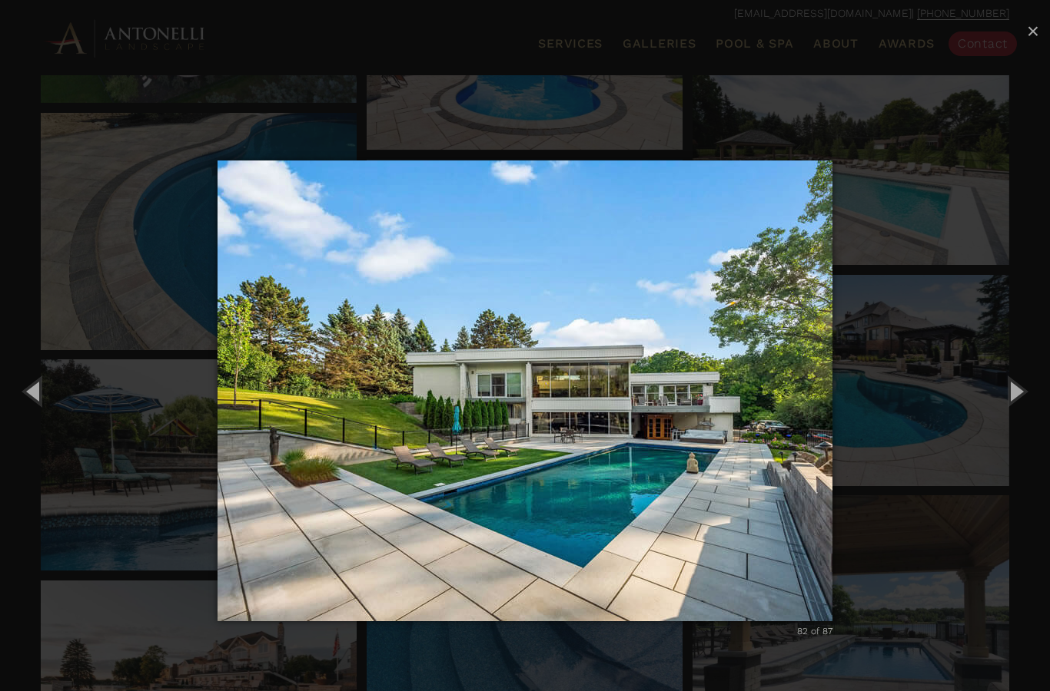
click at [1046, 32] on button "×" at bounding box center [1033, 32] width 34 height 34
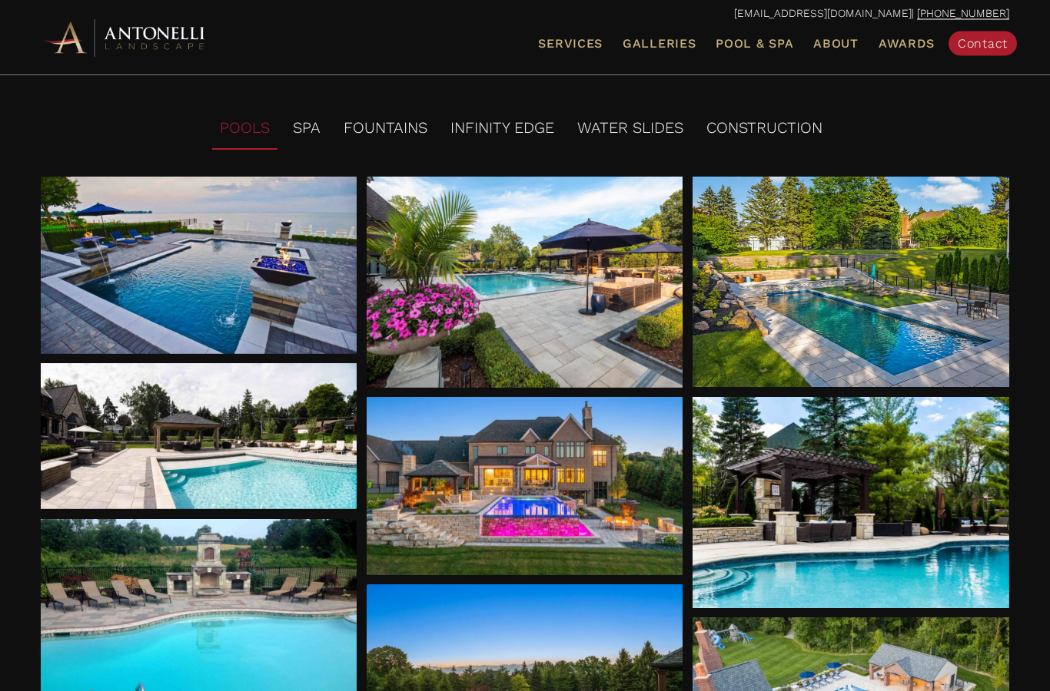
scroll to position [158, 0]
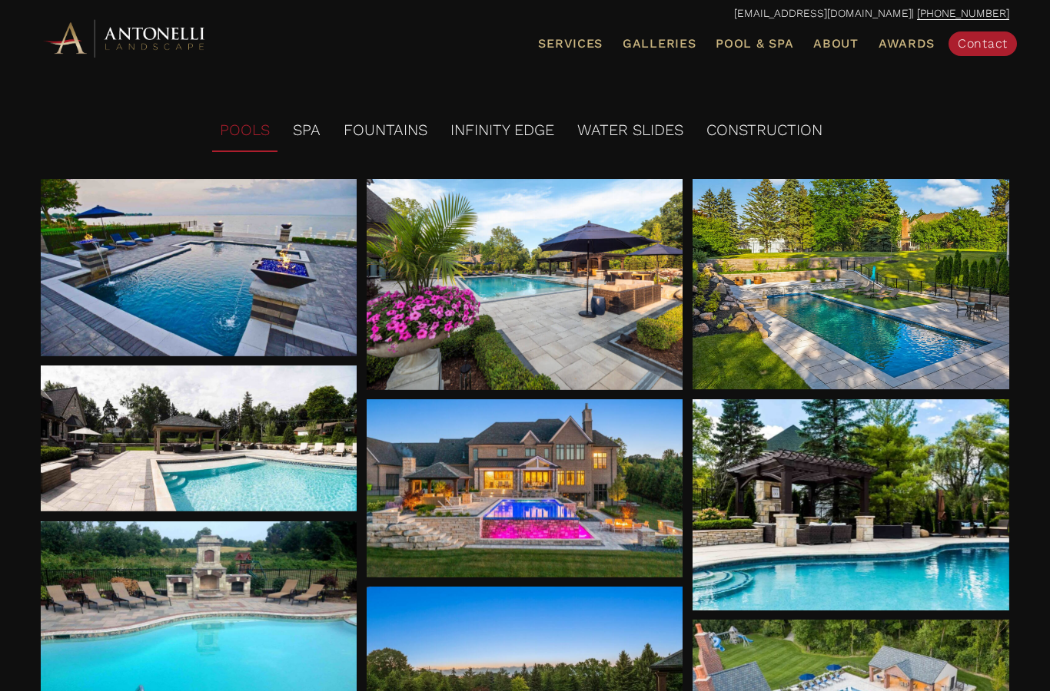
click at [572, 515] on div at bounding box center [524, 489] width 317 height 178
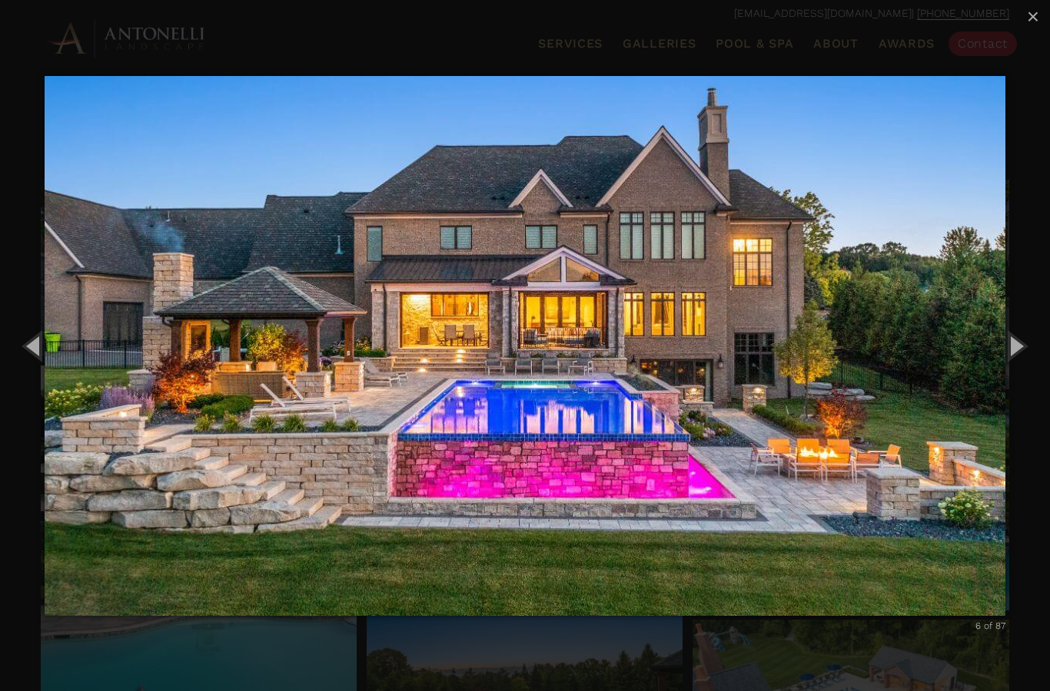
click at [1014, 344] on button "Next (Right arrow key)" at bounding box center [1014, 345] width 69 height 85
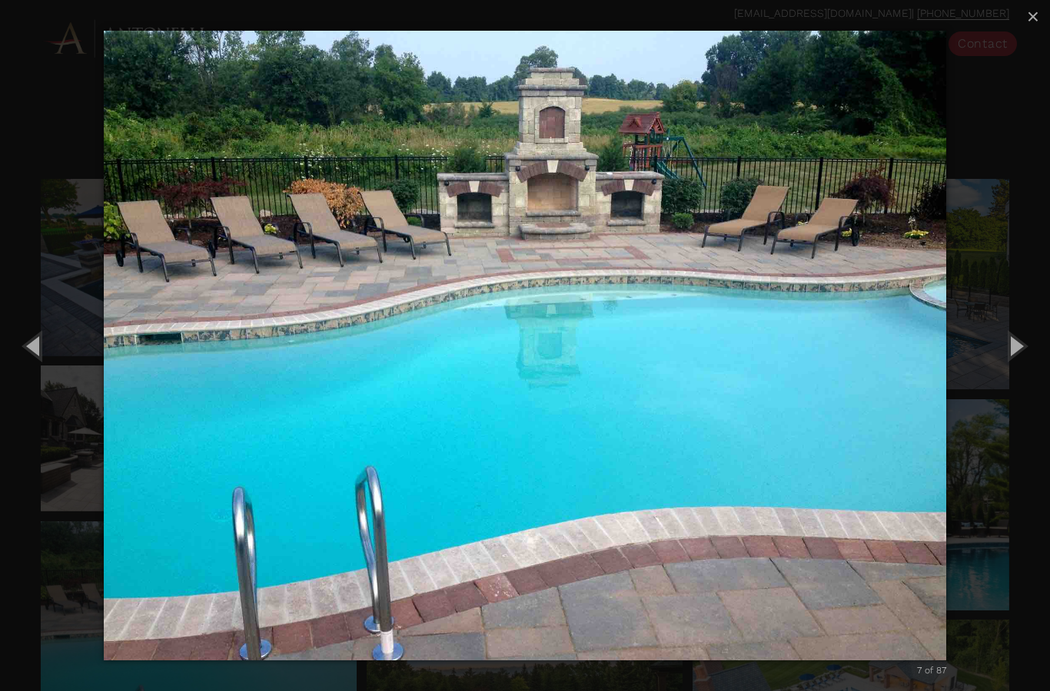
click at [1020, 328] on button "Next (Right arrow key)" at bounding box center [1014, 345] width 69 height 85
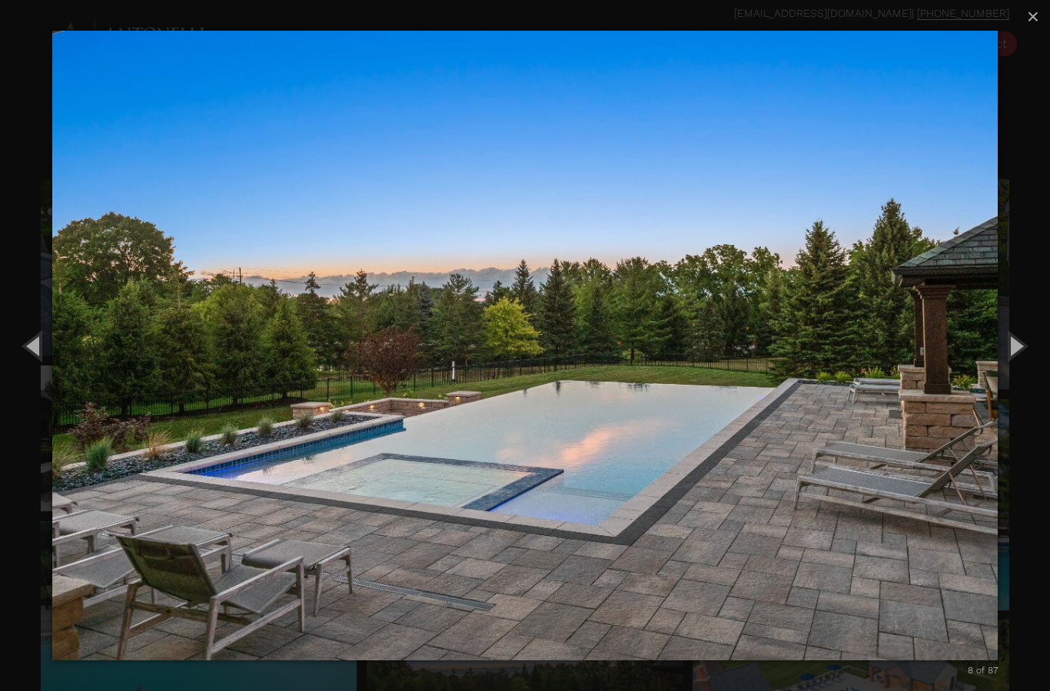
click at [1013, 343] on button "Next (Right arrow key)" at bounding box center [1014, 345] width 69 height 85
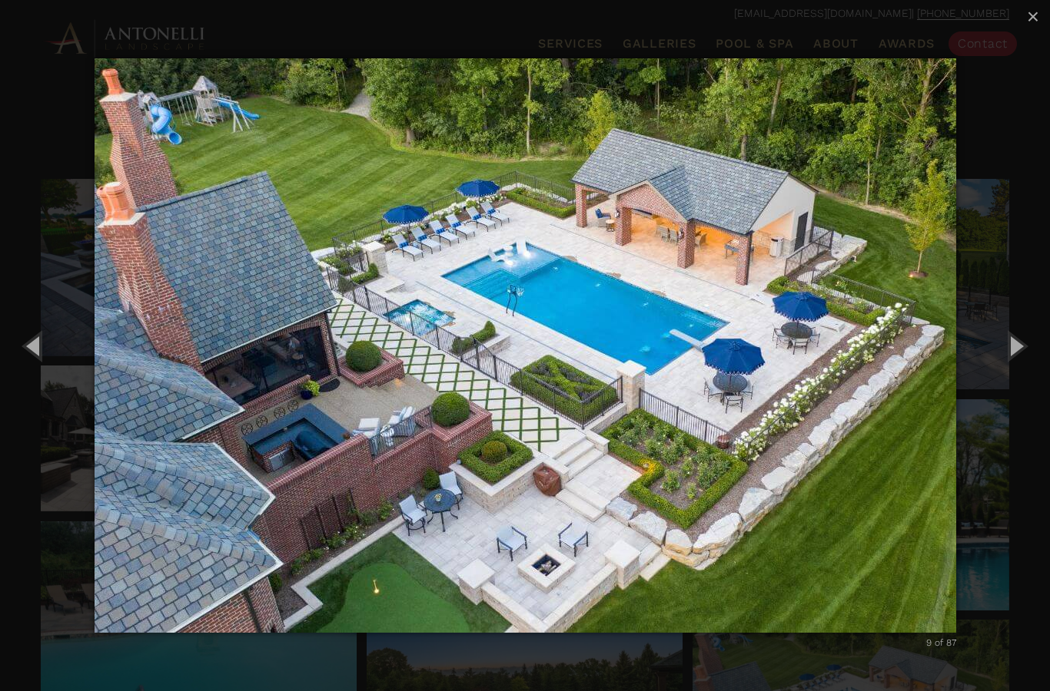
click at [1016, 333] on button "Next (Right arrow key)" at bounding box center [1014, 345] width 69 height 85
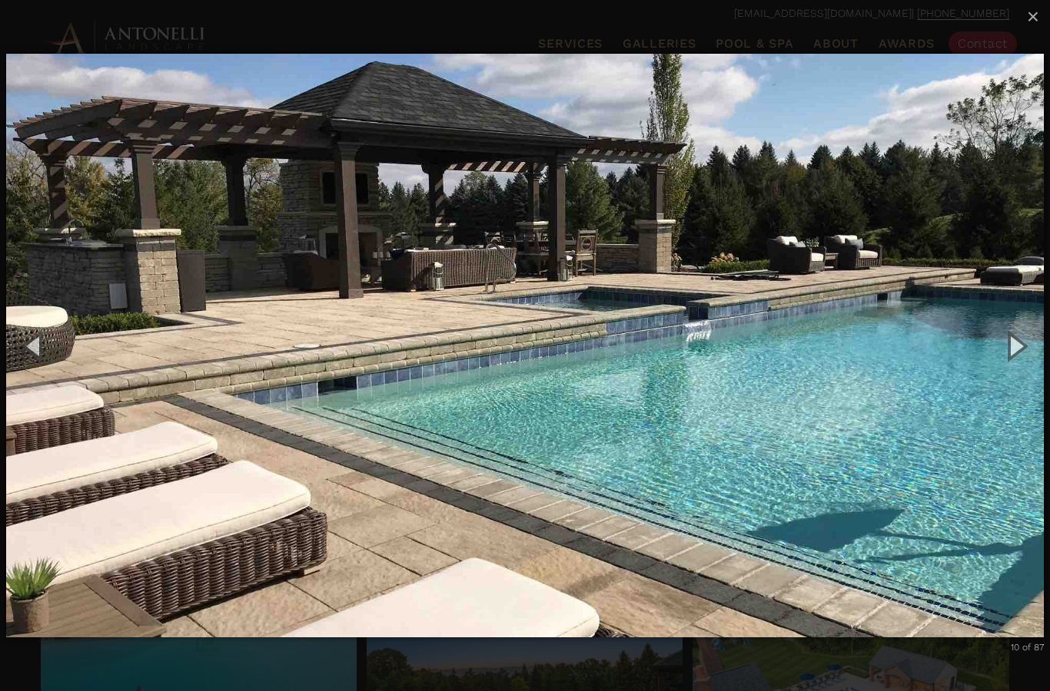
click at [1014, 343] on button "Next (Right arrow key)" at bounding box center [1014, 345] width 69 height 85
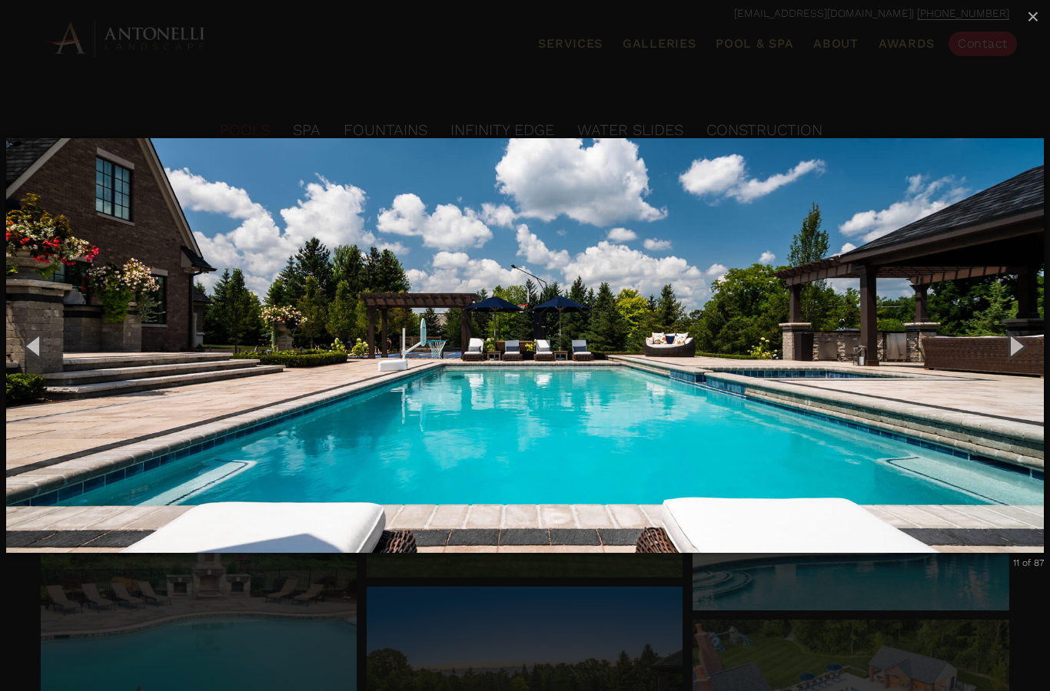
click at [1014, 343] on button "Next (Right arrow key)" at bounding box center [1014, 345] width 69 height 85
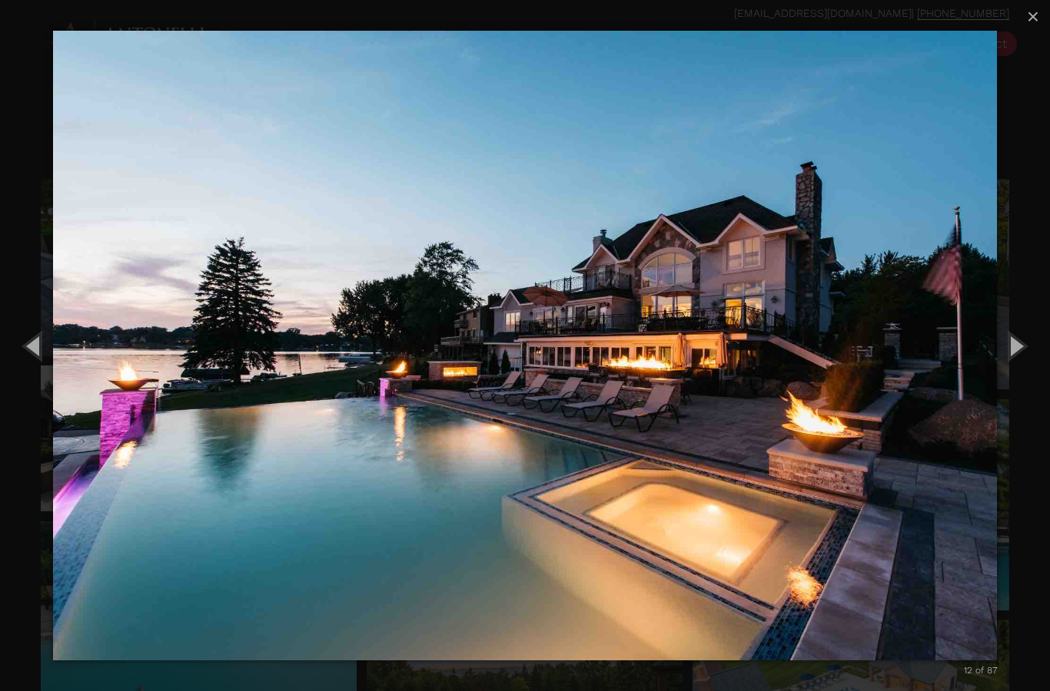
click at [1013, 344] on button "Next (Right arrow key)" at bounding box center [1014, 345] width 69 height 85
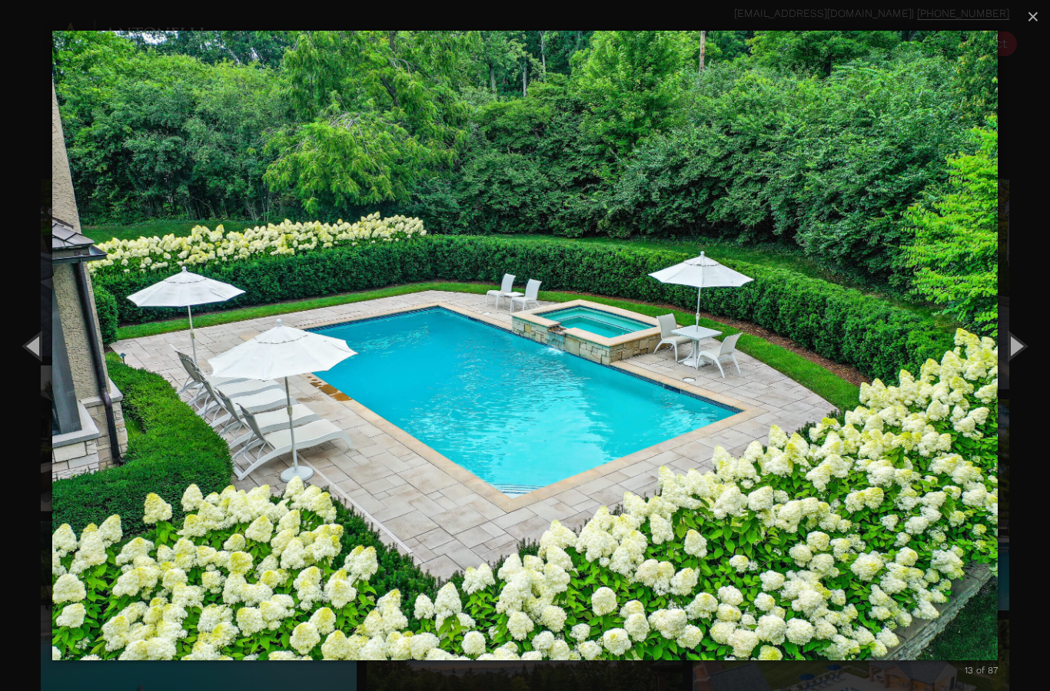
click at [1029, 9] on span "×" at bounding box center [1032, 17] width 12 height 24
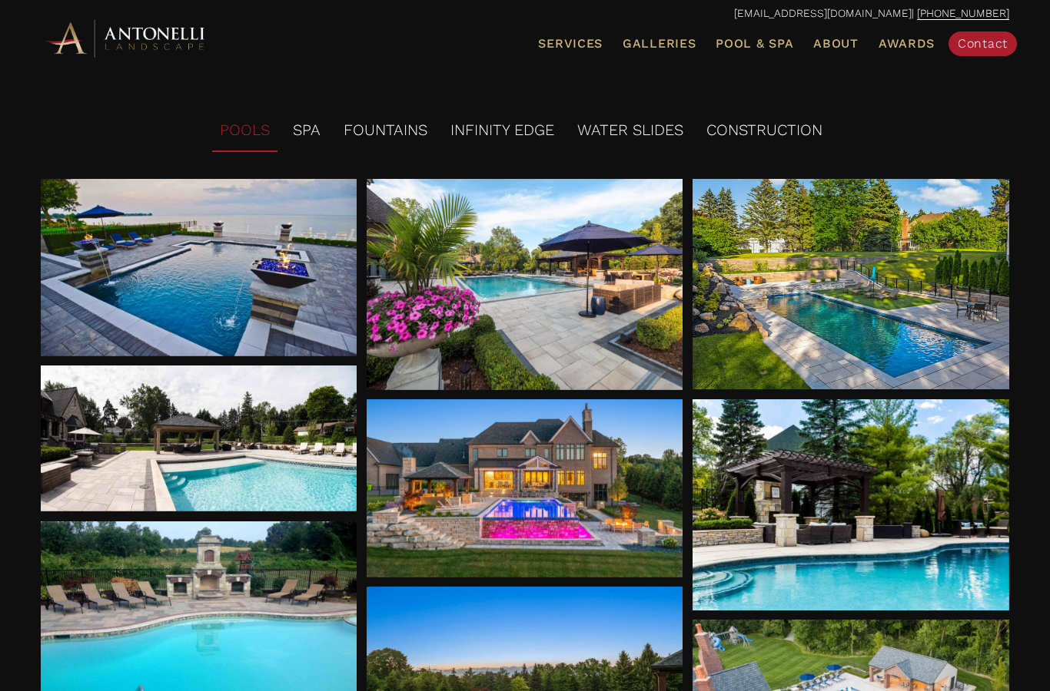
click at [521, 122] on li "INFINITY EDGE" at bounding box center [502, 131] width 119 height 42
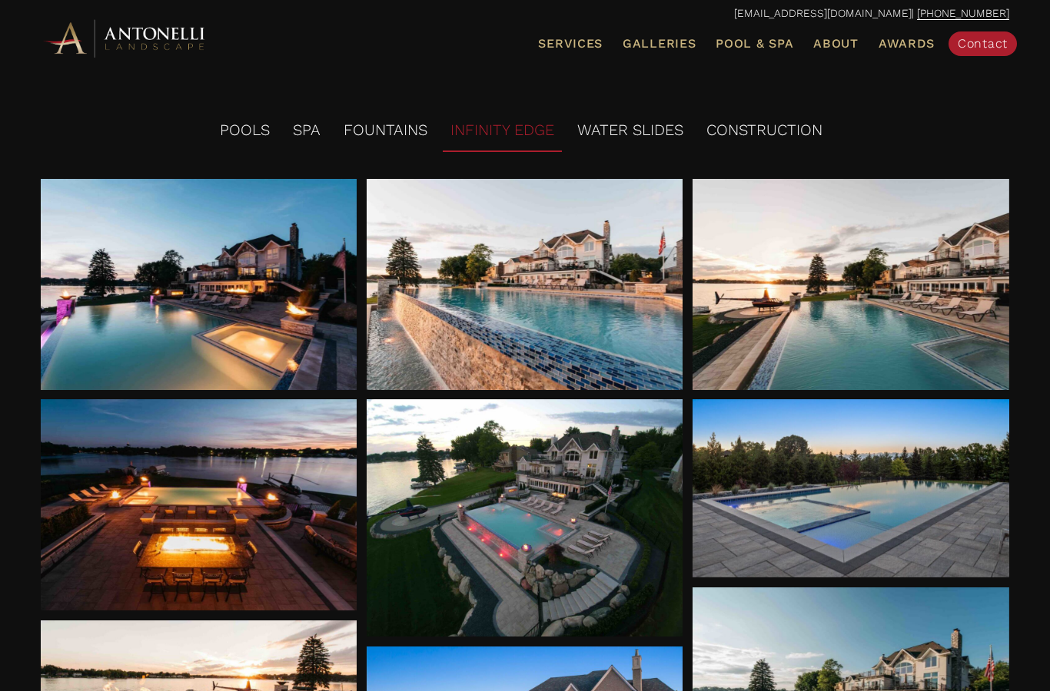
click at [655, 134] on li "WATER SLIDES" at bounding box center [629, 131] width 121 height 42
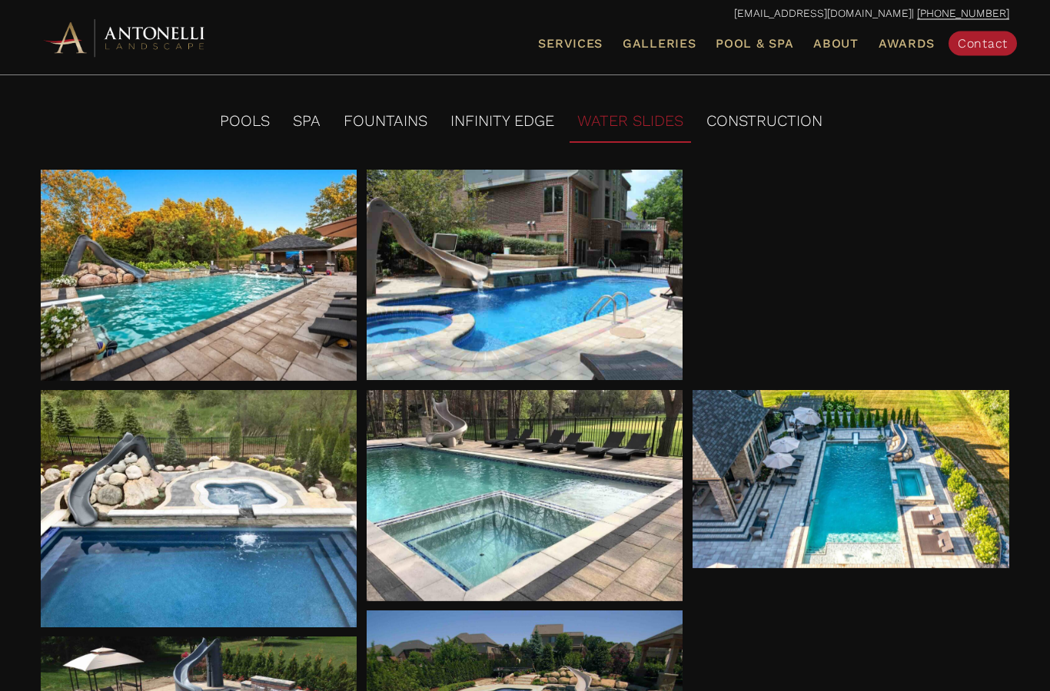
scroll to position [0, 0]
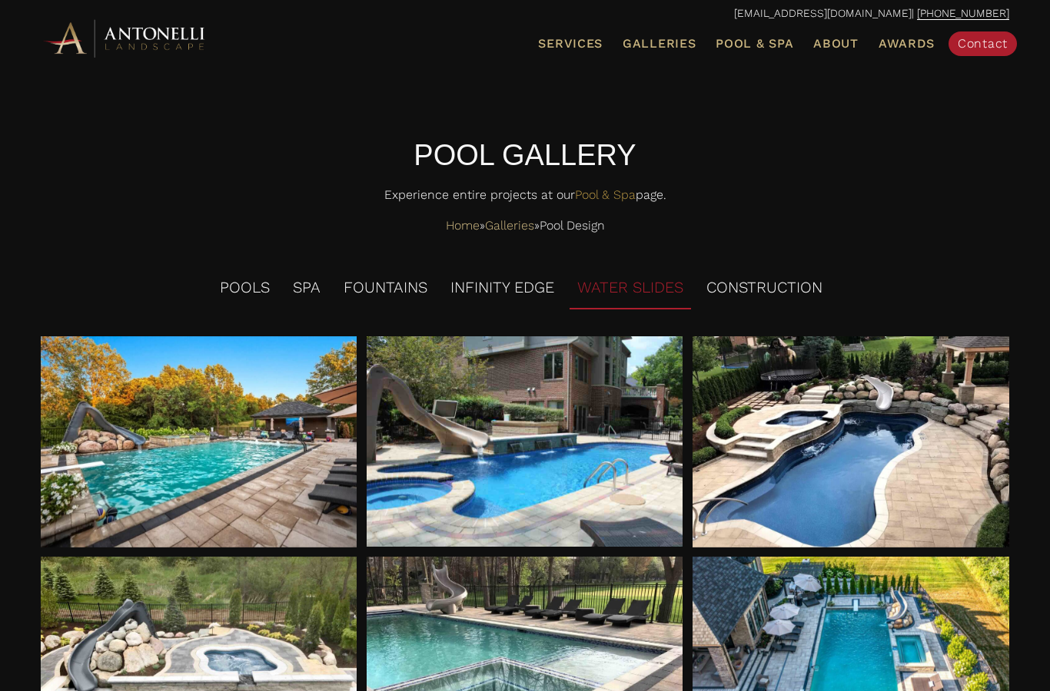
click at [313, 281] on li "SPA" at bounding box center [306, 288] width 43 height 42
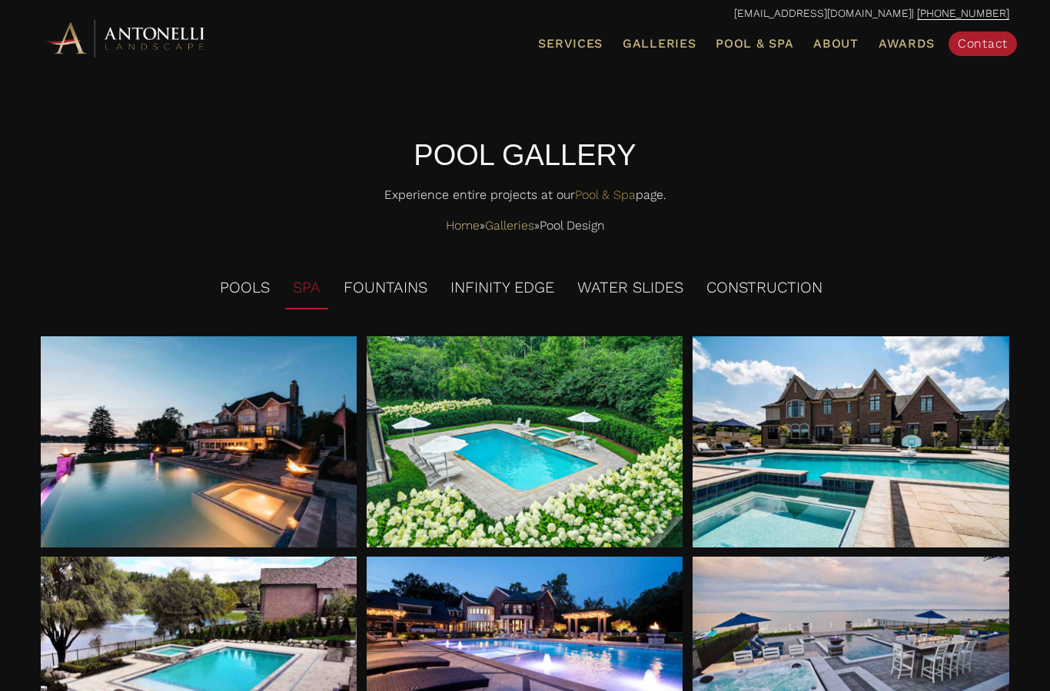
click at [774, 273] on li "CONSTRUCTION" at bounding box center [763, 288] width 131 height 42
